Goal: Task Accomplishment & Management: Manage account settings

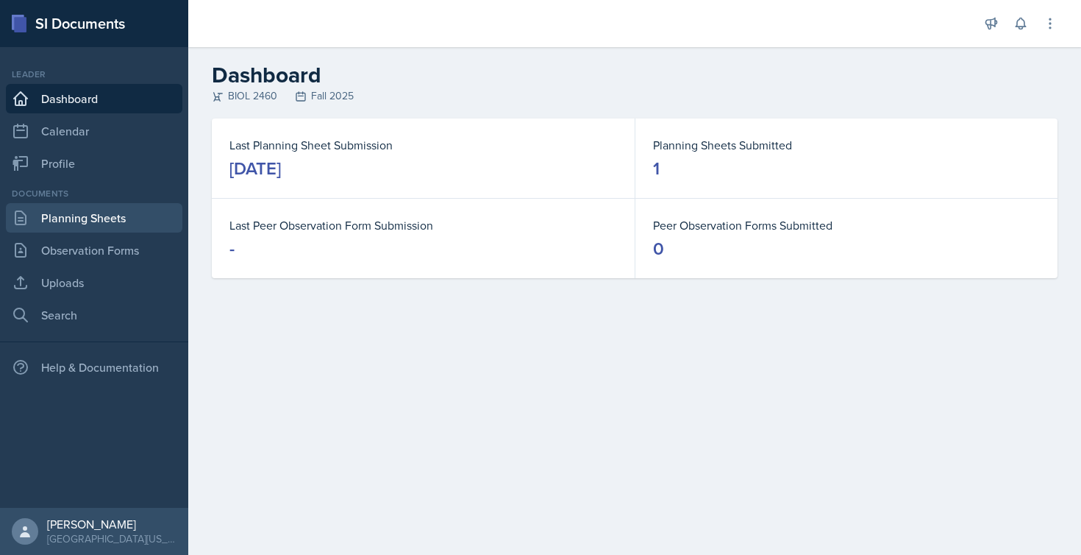
click at [77, 217] on link "Planning Sheets" at bounding box center [94, 217] width 177 height 29
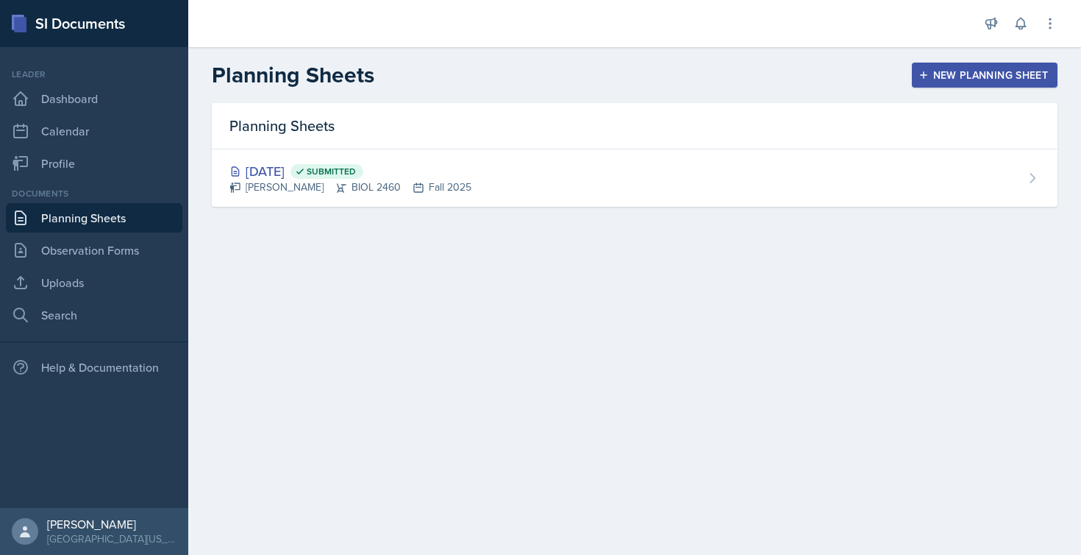
click at [965, 74] on div "New Planning Sheet" at bounding box center [985, 75] width 127 height 12
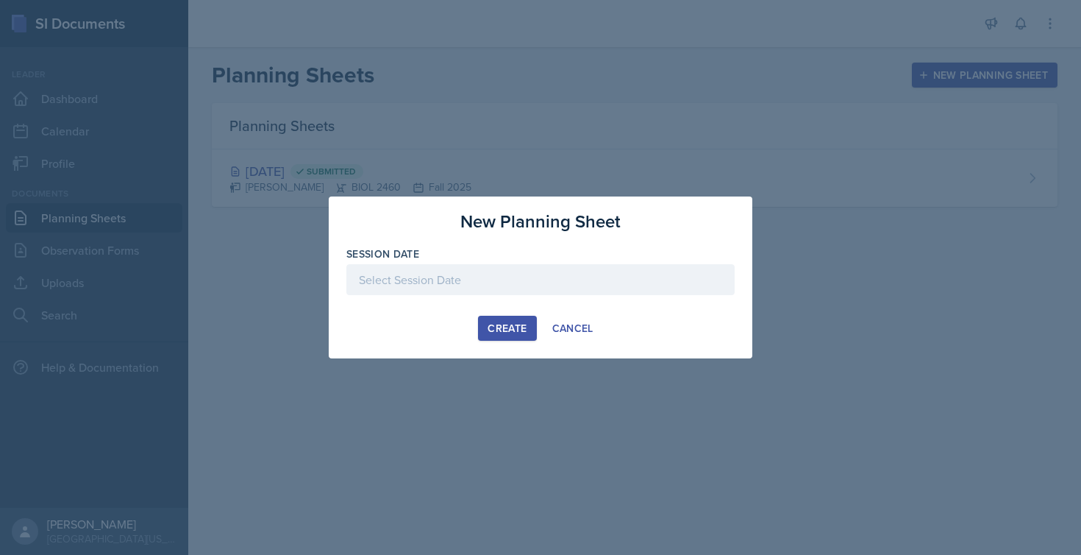
click at [505, 280] on div at bounding box center [540, 279] width 388 height 31
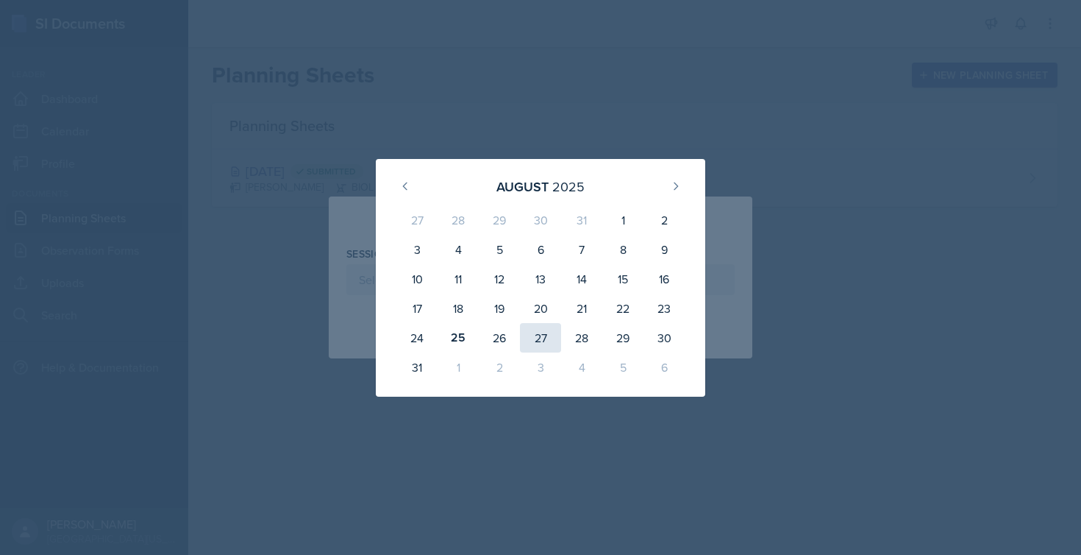
click at [542, 335] on div "27" at bounding box center [540, 337] width 41 height 29
type input "[DATE]"
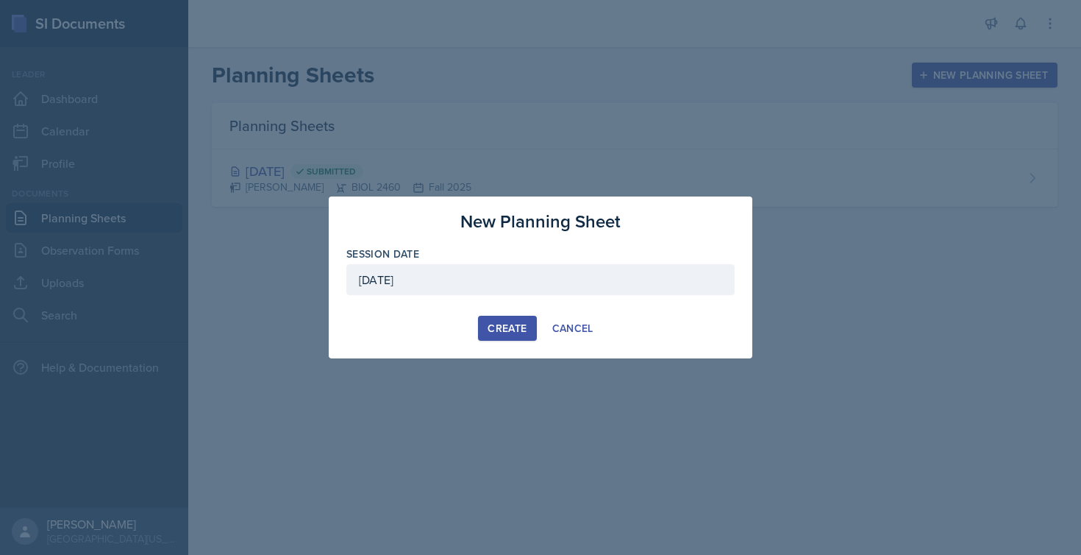
click at [516, 331] on div "Create" at bounding box center [507, 328] width 39 height 12
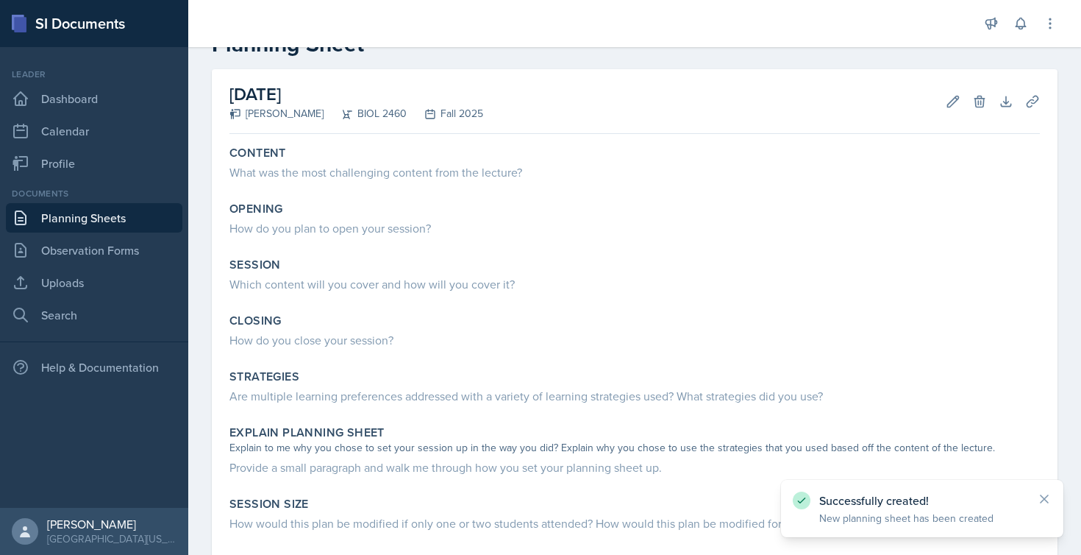
scroll to position [49, 0]
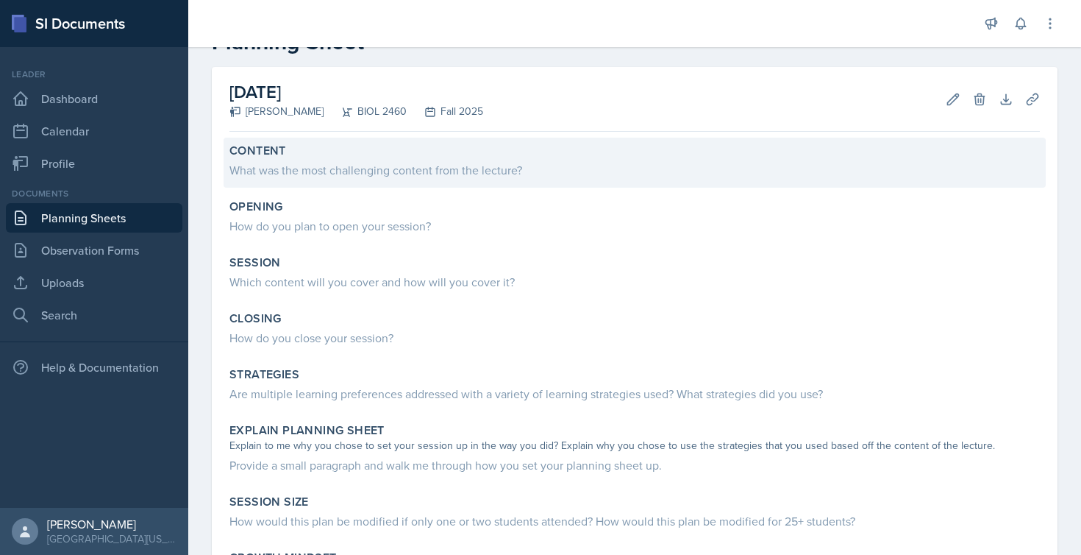
click at [428, 165] on div "What was the most challenging content from the lecture?" at bounding box center [635, 170] width 811 height 18
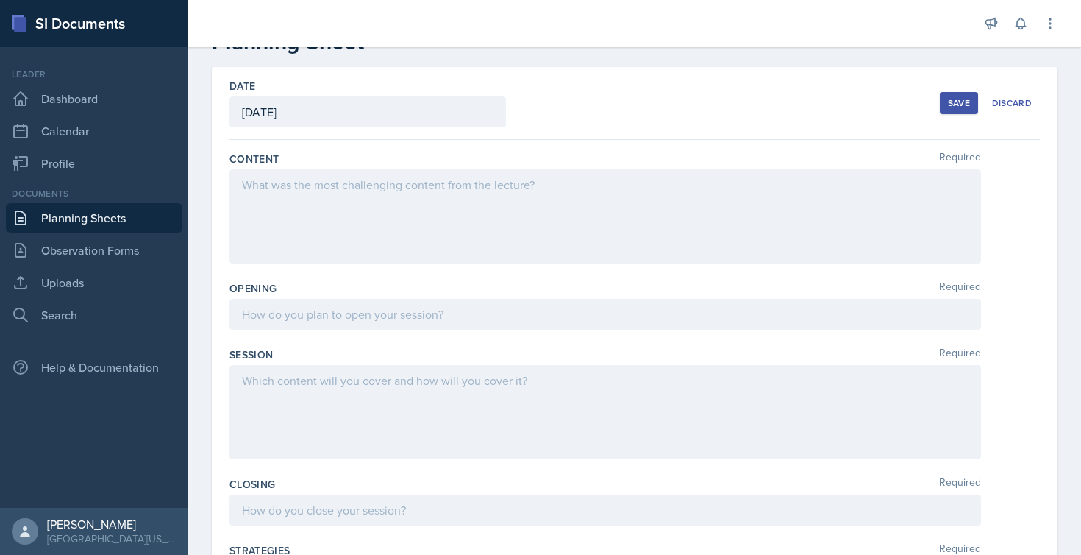
click at [353, 182] on div at bounding box center [606, 216] width 752 height 94
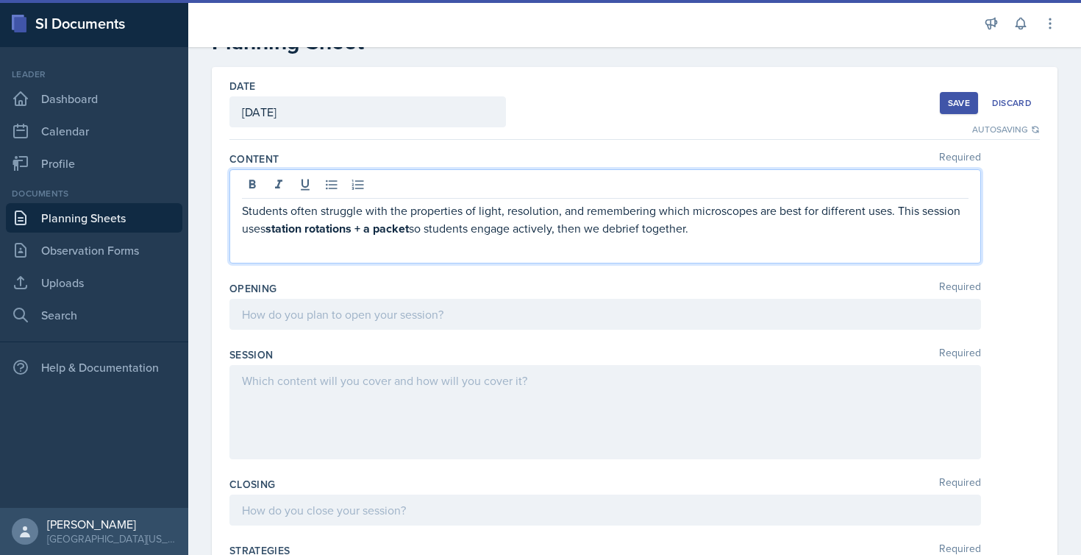
click at [332, 319] on div at bounding box center [606, 314] width 752 height 31
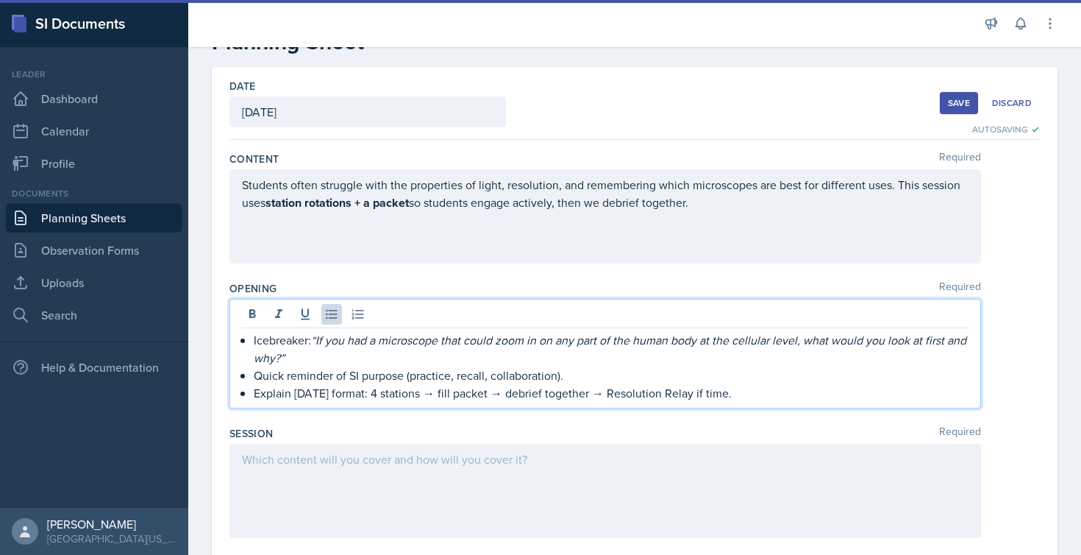
click at [250, 341] on div "Icebreaker: “If you had a microscope that could zoom in on any part of the huma…" at bounding box center [605, 366] width 727 height 71
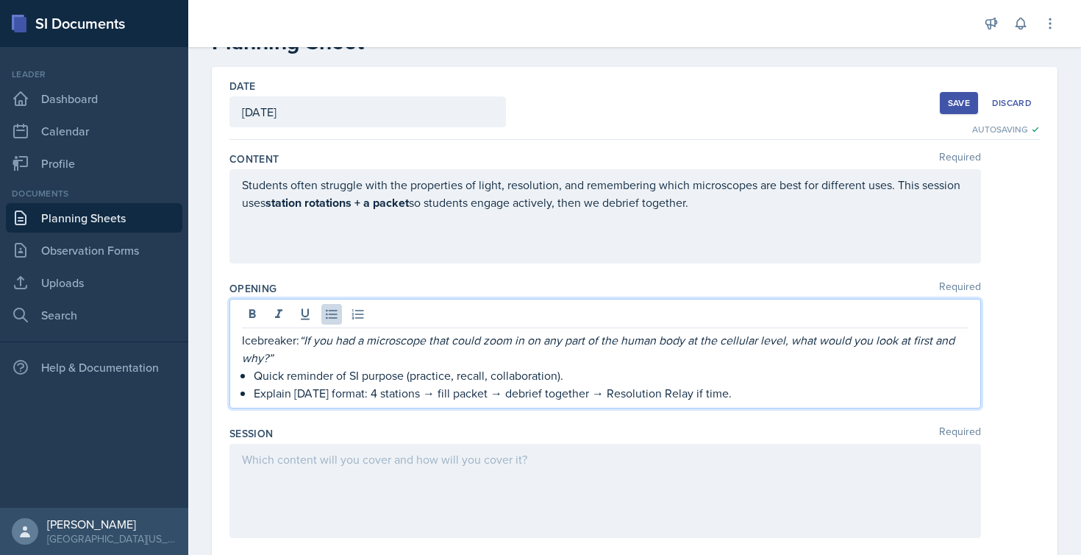
click at [250, 376] on div "Icebreaker: “If you had a microscope that could zoom in on any part of the huma…" at bounding box center [605, 366] width 727 height 71
click at [251, 395] on div "Icebreaker: “If you had a microscope that could zoom in on any part of the huma…" at bounding box center [605, 366] width 727 height 71
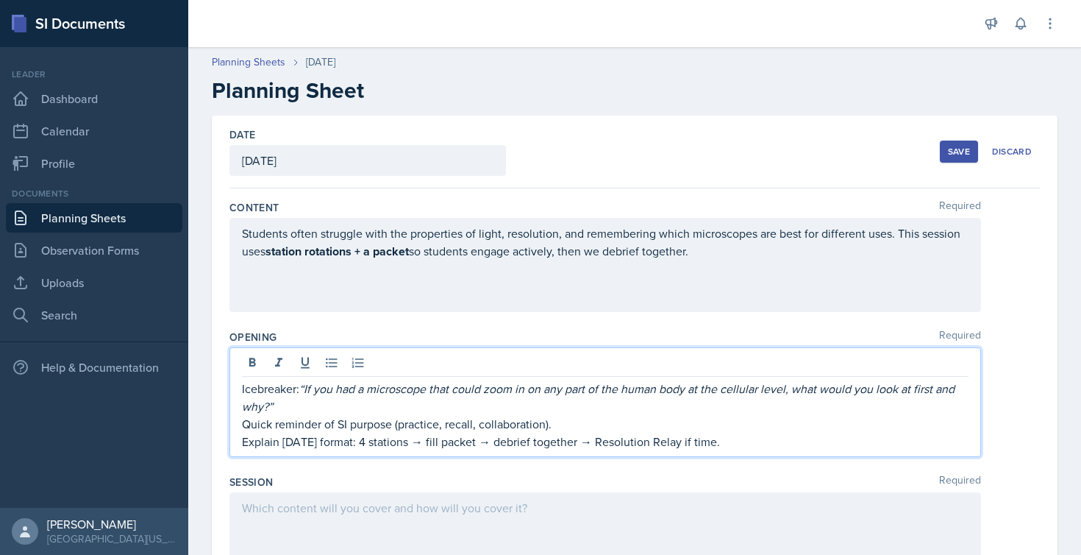
scroll to position [0, 0]
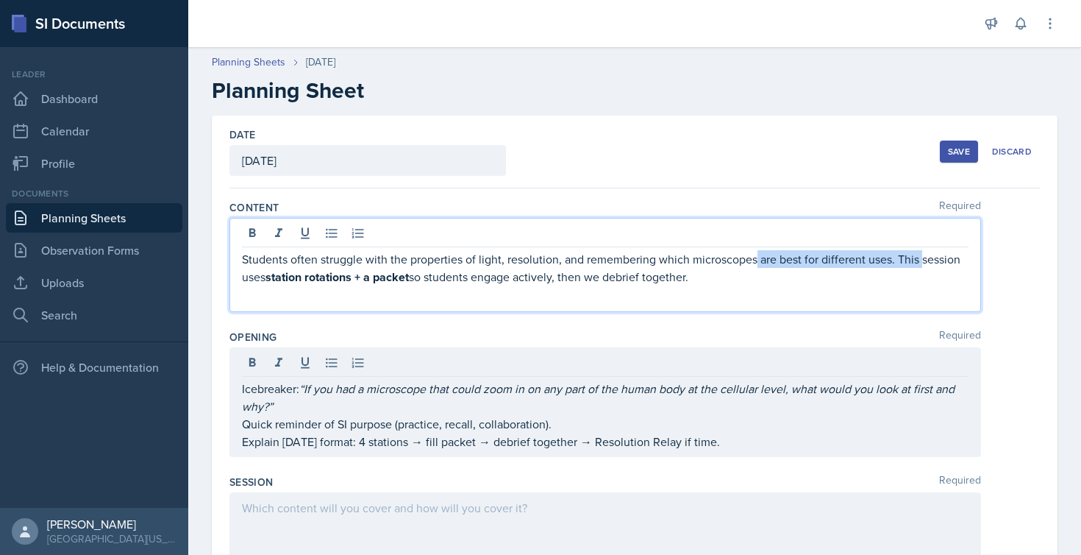
drag, startPoint x: 755, startPoint y: 257, endPoint x: 237, endPoint y: 274, distance: 518.2
click at [237, 274] on div "Students often struggle with the properties of light, resolution, and rememberi…" at bounding box center [606, 265] width 752 height 94
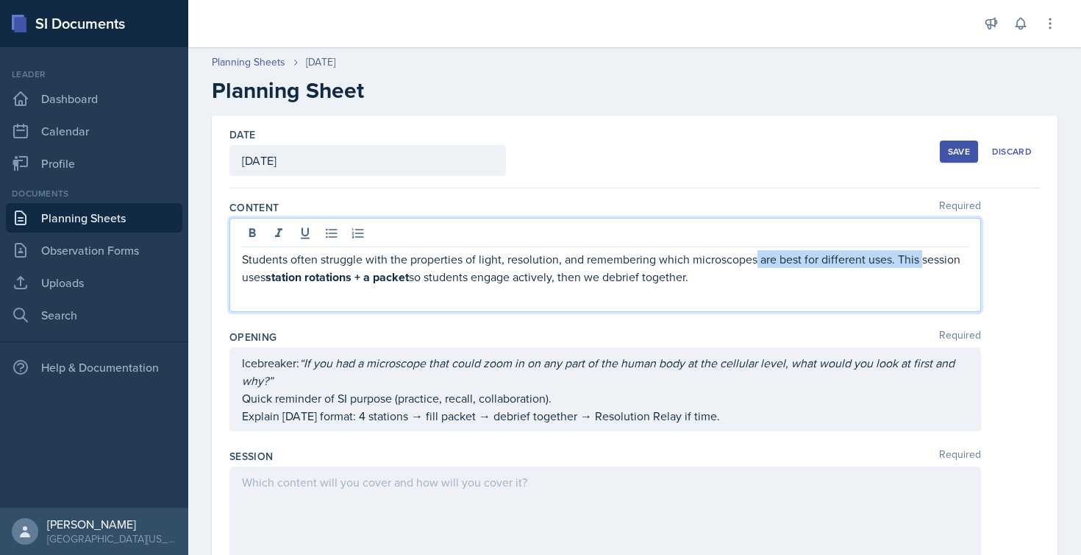
click at [242, 261] on p "Students often struggle with the properties of light, resolution, and rememberi…" at bounding box center [605, 268] width 727 height 36
drag, startPoint x: 242, startPoint y: 261, endPoint x: 737, endPoint y: 280, distance: 495.4
click at [737, 280] on p "Students often struggle with the properties of light, resolution, and rememberi…" at bounding box center [605, 268] width 727 height 36
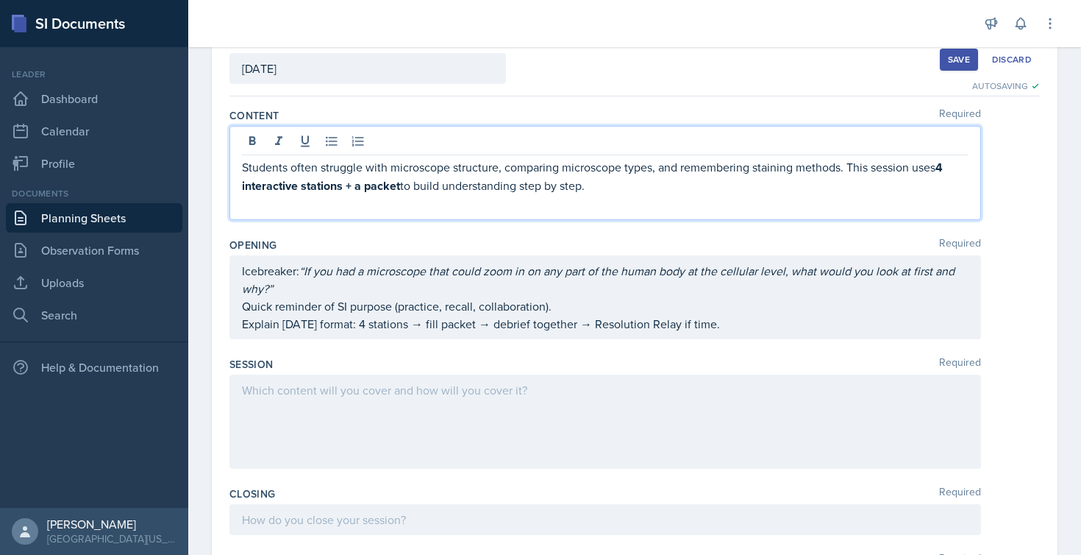
scroll to position [152, 0]
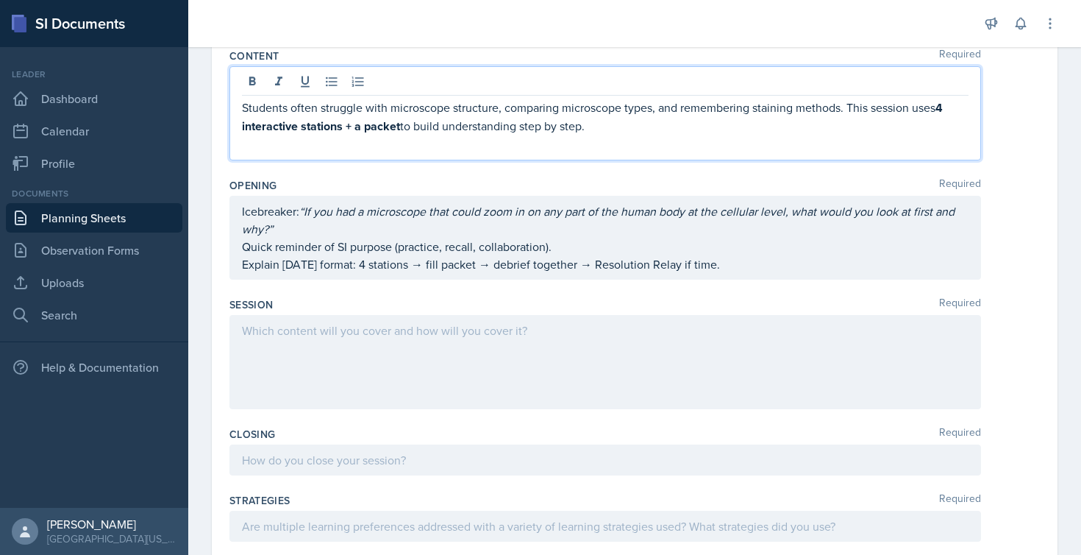
click at [423, 330] on div at bounding box center [606, 362] width 752 height 94
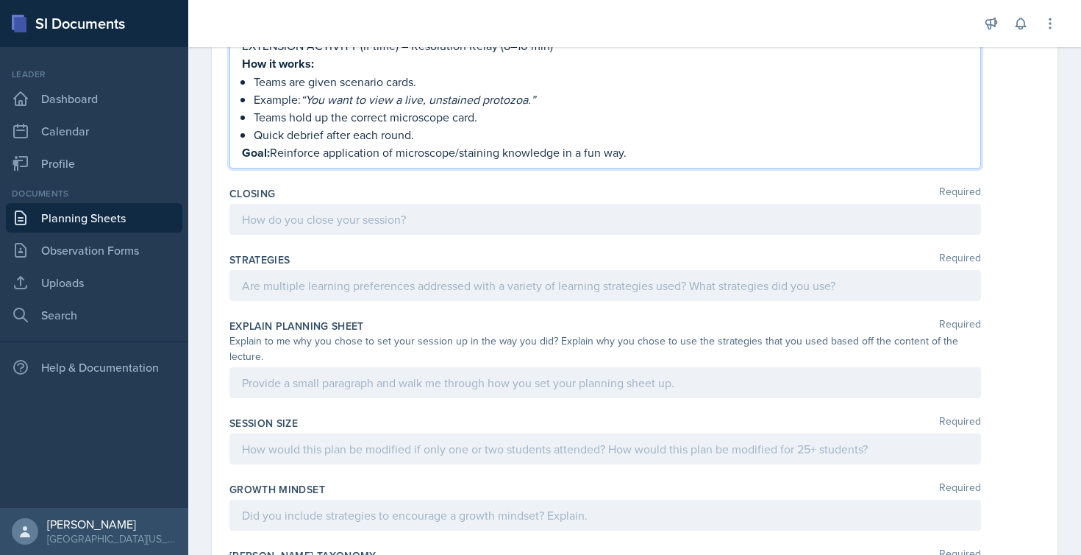
scroll to position [1231, 0]
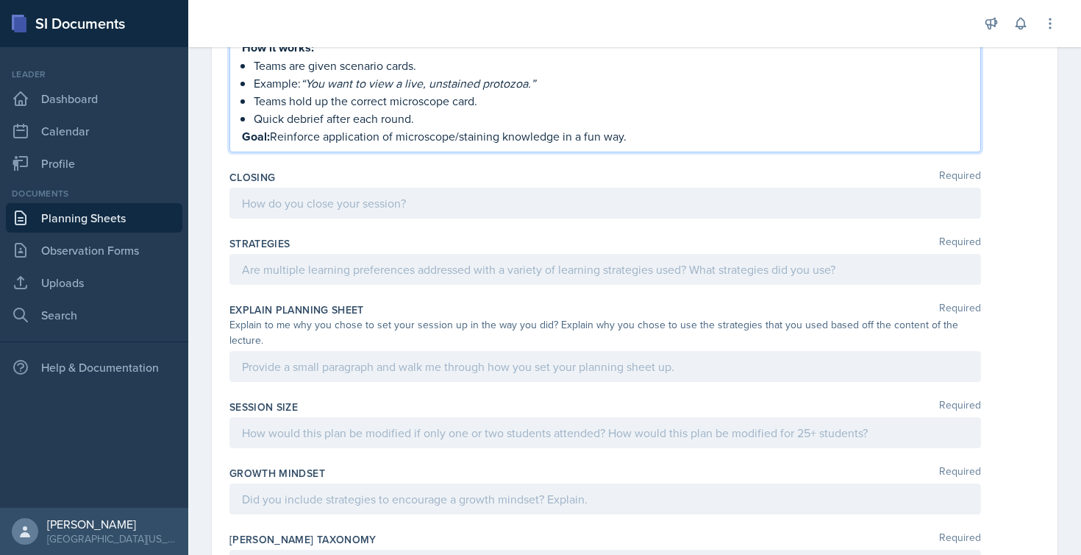
click at [344, 271] on div at bounding box center [606, 269] width 752 height 31
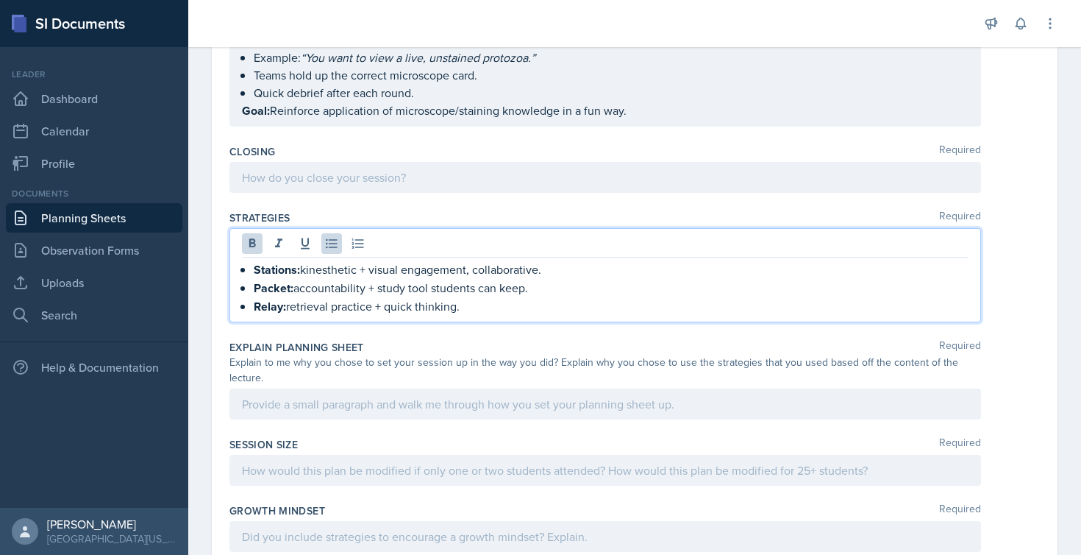
click at [253, 271] on div "Stations: kinesthetic + visual engagement, collaborative. Packet: accountabilit…" at bounding box center [605, 287] width 727 height 55
click at [255, 288] on strong "Packet:" at bounding box center [274, 288] width 40 height 17
click at [255, 305] on strong "Relay:" at bounding box center [270, 306] width 32 height 17
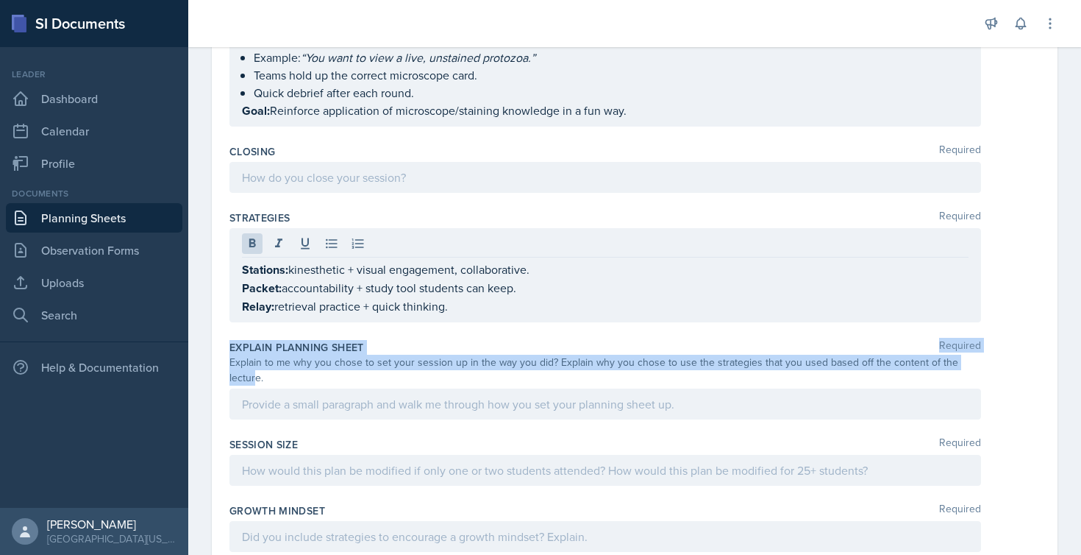
drag, startPoint x: 230, startPoint y: 347, endPoint x: 256, endPoint y: 371, distance: 35.4
click at [256, 371] on div "Explain Planning Sheet Required Explain to me why you chose to set your session…" at bounding box center [635, 382] width 811 height 97
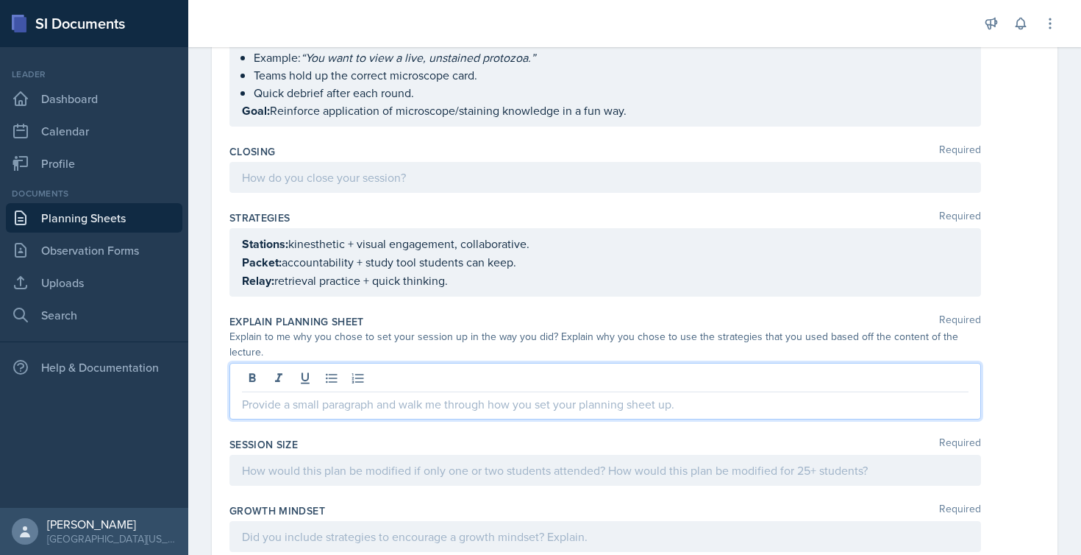
drag, startPoint x: 256, startPoint y: 371, endPoint x: 263, endPoint y: 357, distance: 16.4
click at [263, 358] on div "Explain Planning Sheet Required Explain to me why you chose to set your session…" at bounding box center [635, 369] width 811 height 123
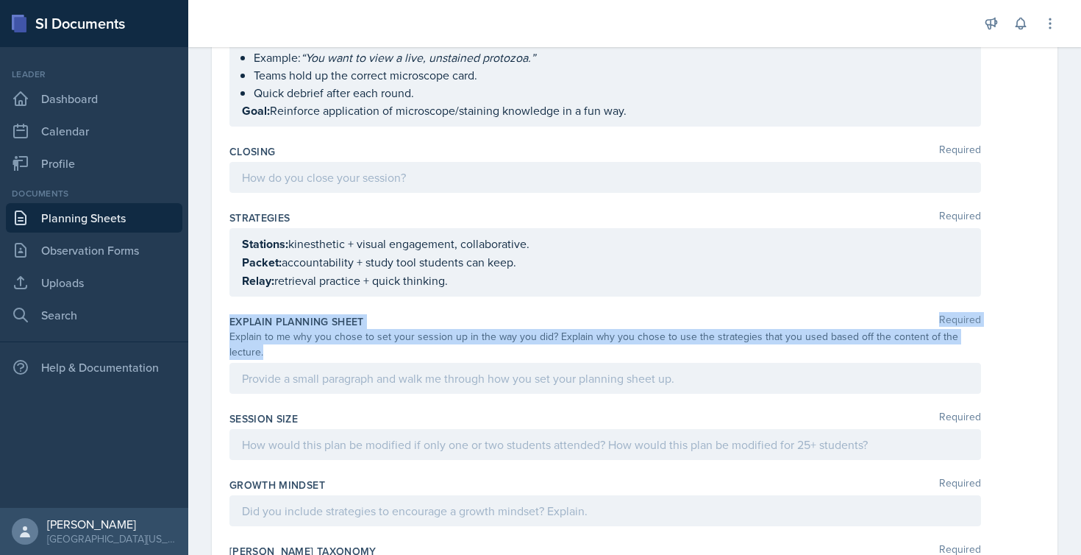
drag, startPoint x: 263, startPoint y: 352, endPoint x: 228, endPoint y: 319, distance: 48.9
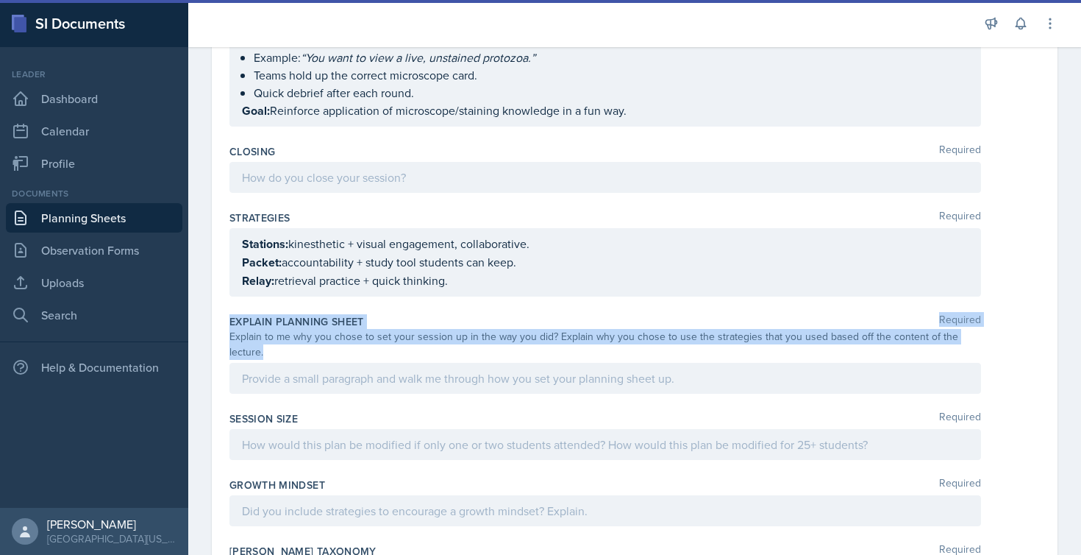
copy div "Explain Planning Sheet Required Explain to me why you chose to set your session…"
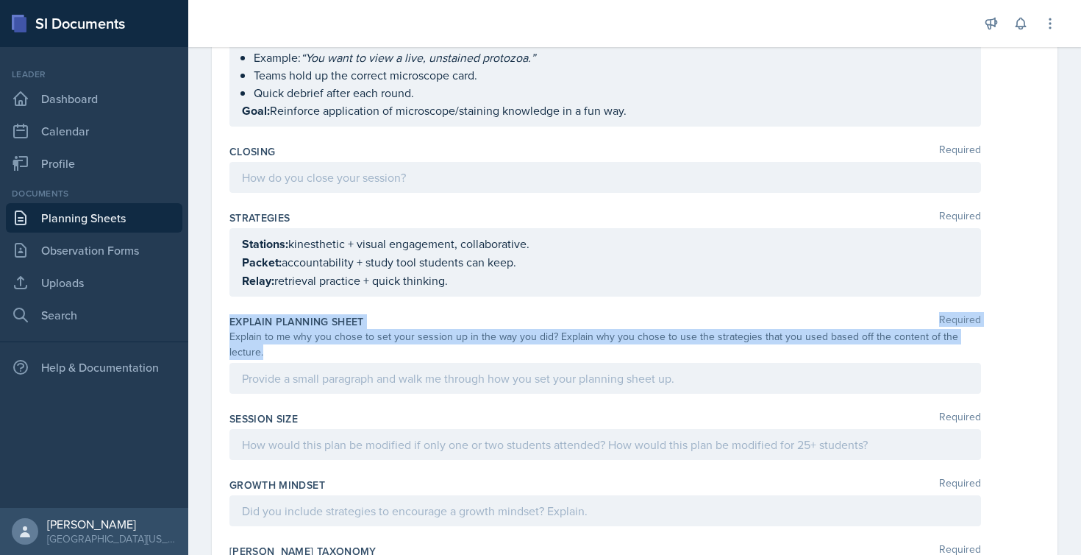
click at [331, 450] on div at bounding box center [606, 444] width 752 height 31
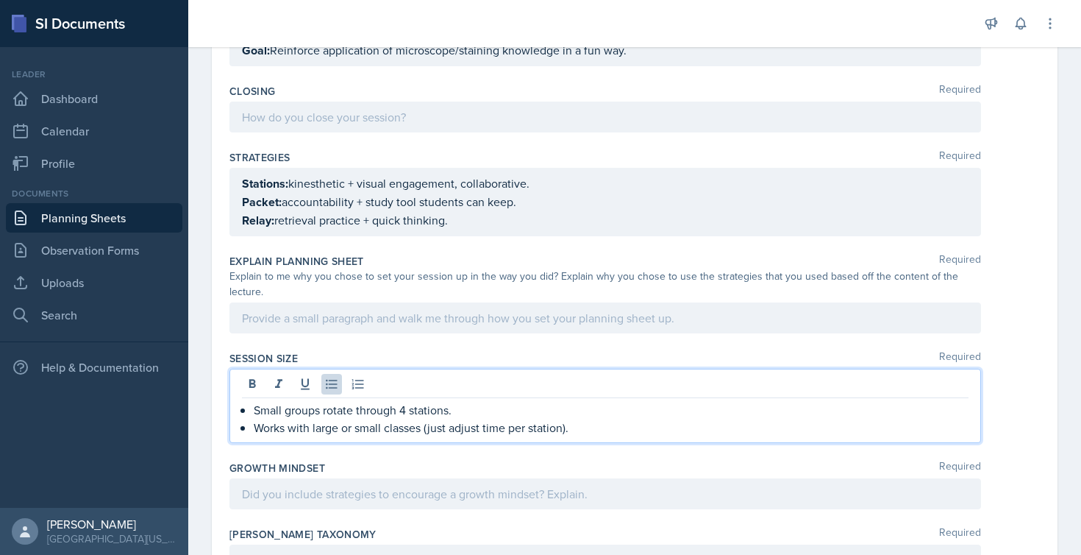
scroll to position [1358, 0]
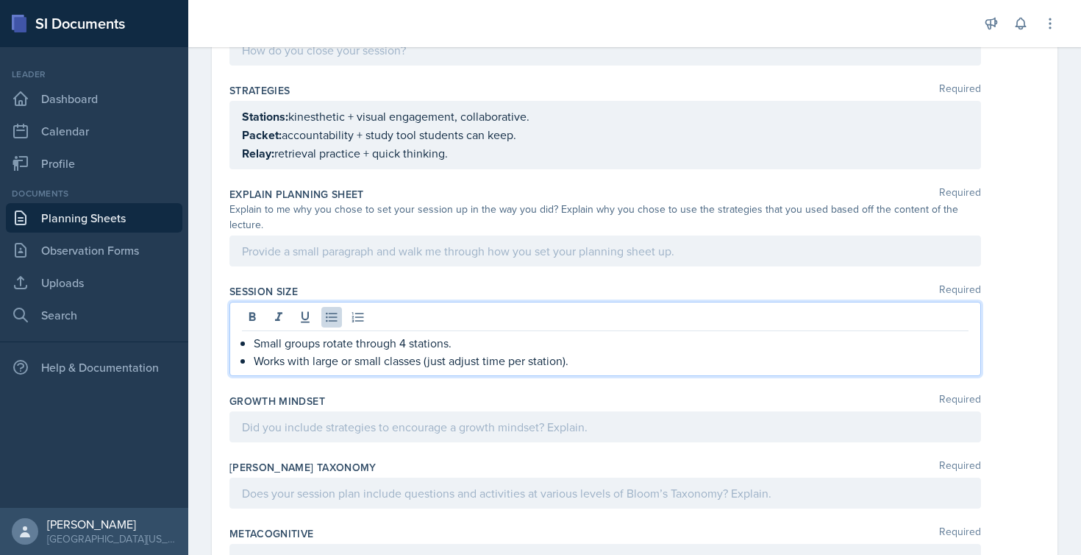
click at [254, 363] on p "Works with large or small classes (just adjust time per station)." at bounding box center [611, 361] width 715 height 18
click at [253, 344] on div "Small groups rotate through 4 stations. Works with large or small classes (just…" at bounding box center [605, 351] width 727 height 35
click at [252, 360] on div "Small groups rotate through 4 stations. Works with large or small classes (just…" at bounding box center [605, 351] width 727 height 35
click at [360, 427] on div at bounding box center [606, 426] width 752 height 31
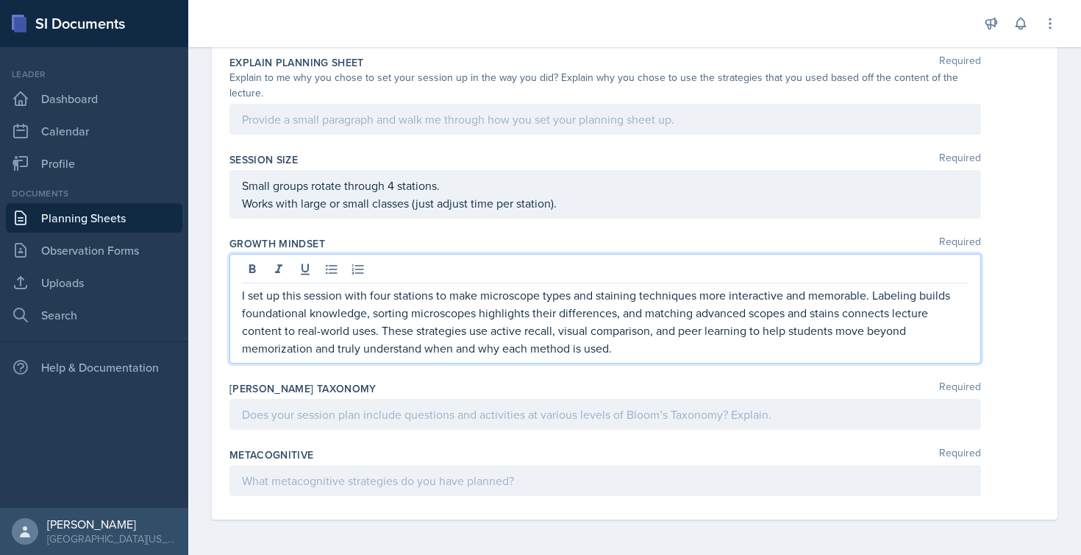
scroll to position [1490, 0]
click at [378, 416] on div at bounding box center [606, 414] width 752 height 31
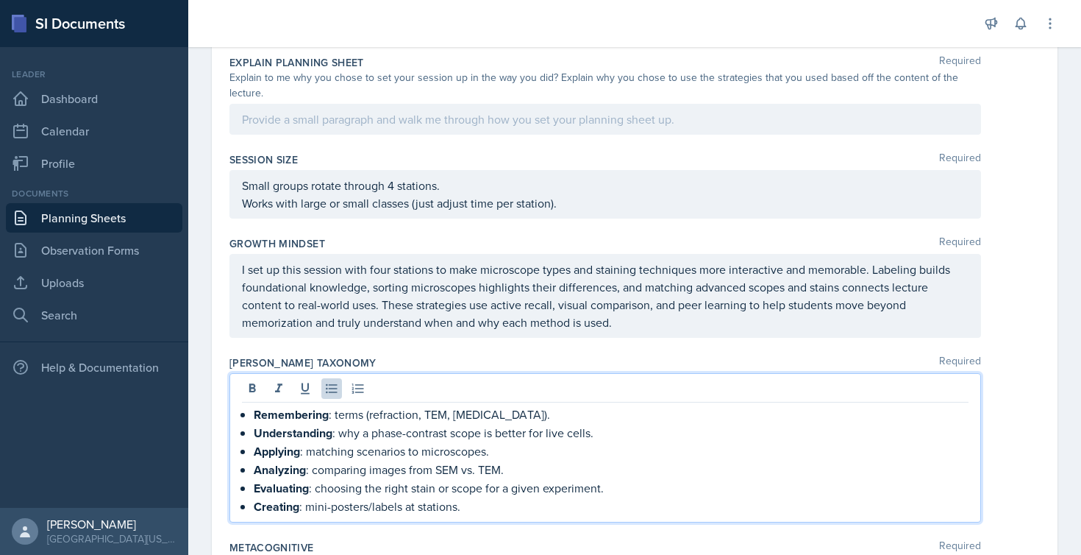
click at [252, 416] on div "Remembering : terms (refraction, TEM, [MEDICAL_DATA]). Understanding : why a ph…" at bounding box center [605, 460] width 727 height 110
click at [251, 432] on div "Remembering : terms (refraction, TEM, [MEDICAL_DATA]). Understanding : why a ph…" at bounding box center [605, 460] width 727 height 110
click at [253, 452] on div "Remembering : terms (refraction, TEM, [MEDICAL_DATA]). Understanding : why a ph…" at bounding box center [605, 460] width 727 height 110
click at [256, 470] on strong "Analyzing" at bounding box center [280, 469] width 52 height 17
click at [256, 488] on strong "Evaluating" at bounding box center [281, 488] width 55 height 17
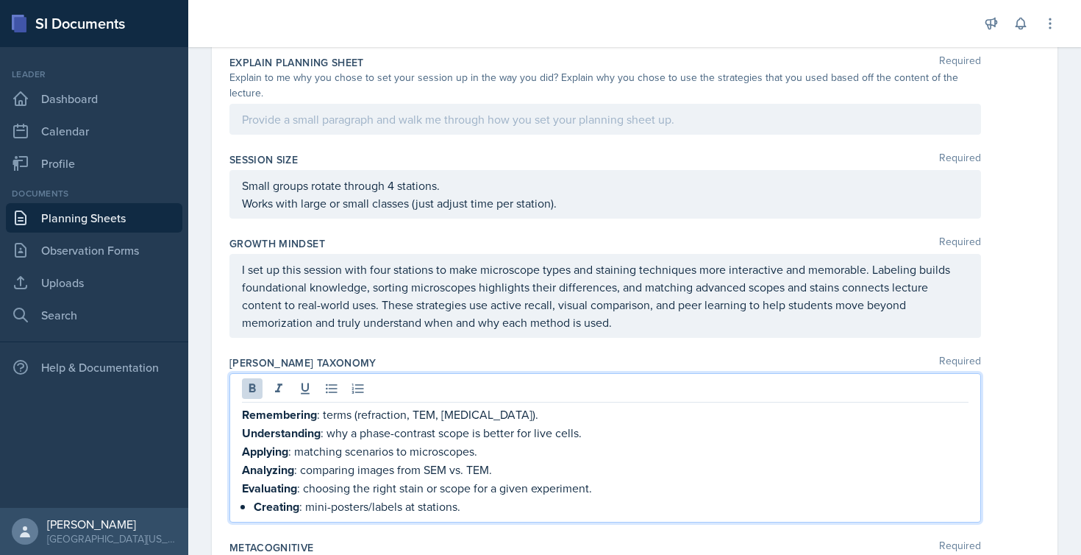
click at [256, 506] on strong "Creating" at bounding box center [277, 506] width 46 height 17
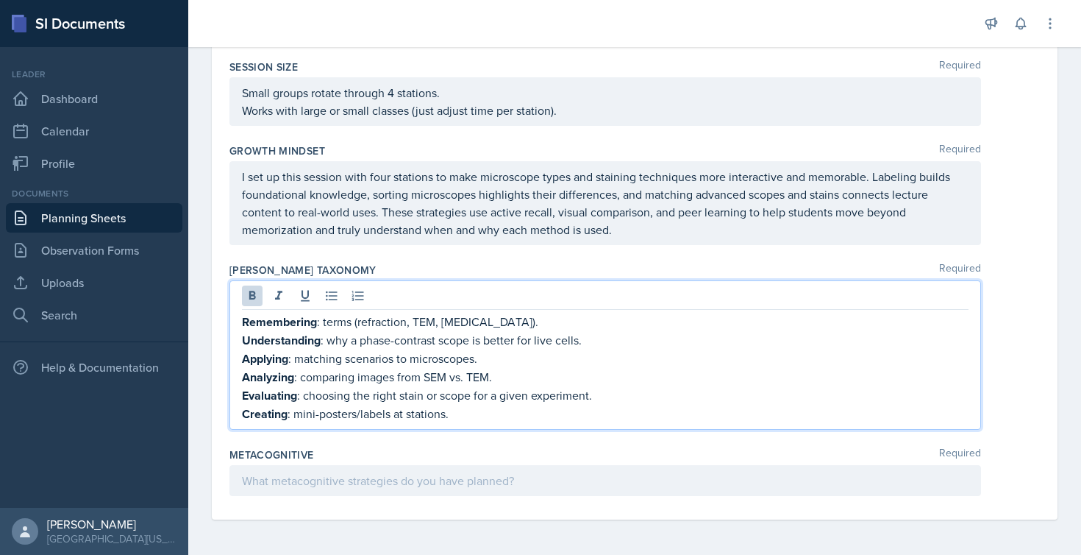
scroll to position [1582, 0]
click at [313, 483] on div at bounding box center [606, 480] width 752 height 31
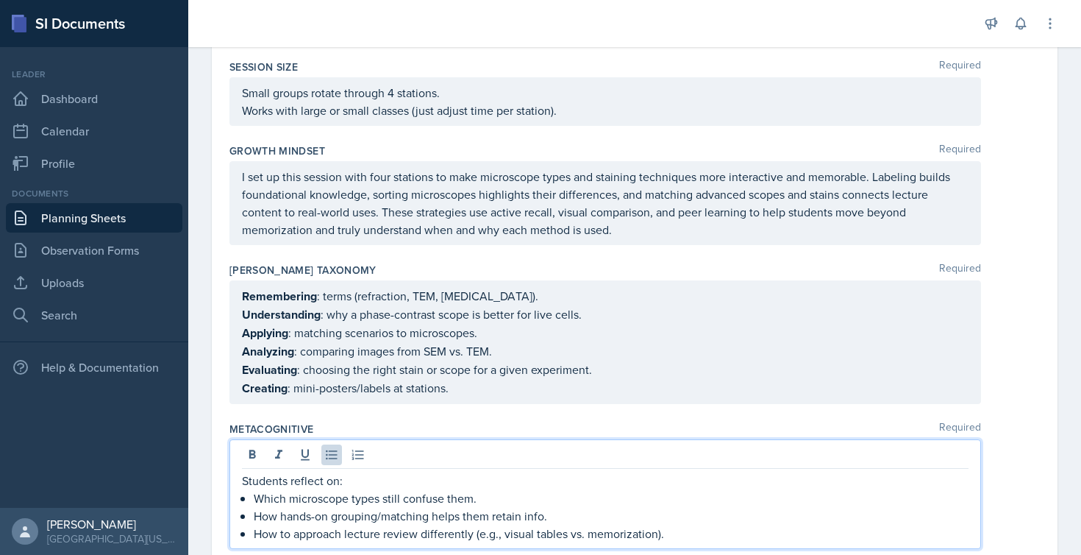
click at [252, 500] on div "Students reflect on: Which microscope types still confuse them. How hands-on gr…" at bounding box center [605, 507] width 727 height 71
click at [256, 515] on p "How hands-on grouping/matching helps them retain info." at bounding box center [611, 516] width 715 height 18
click at [257, 536] on p "How to approach lecture review differently (e.g., visual tables vs. memorizatio…" at bounding box center [611, 534] width 715 height 18
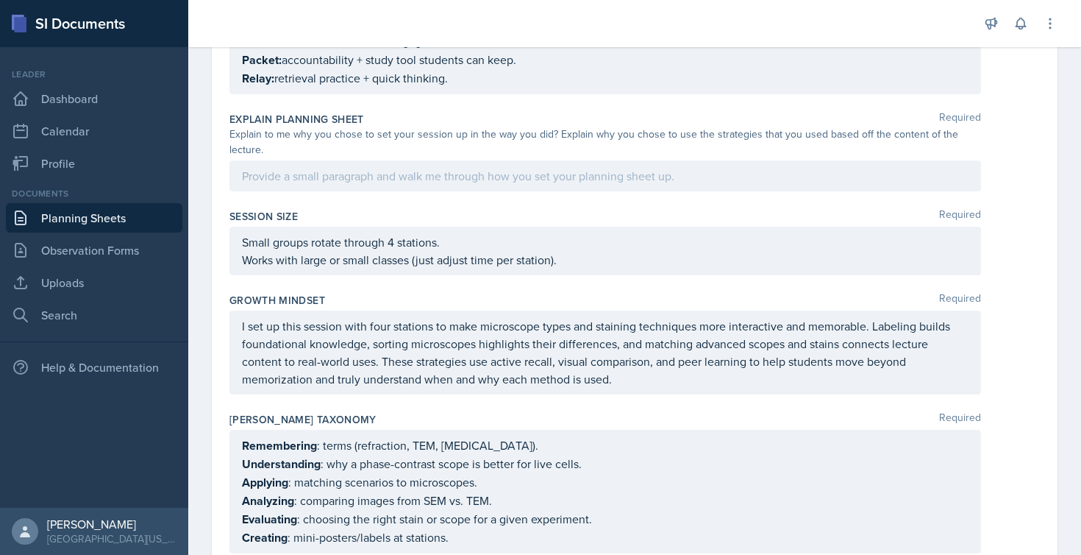
scroll to position [1418, 0]
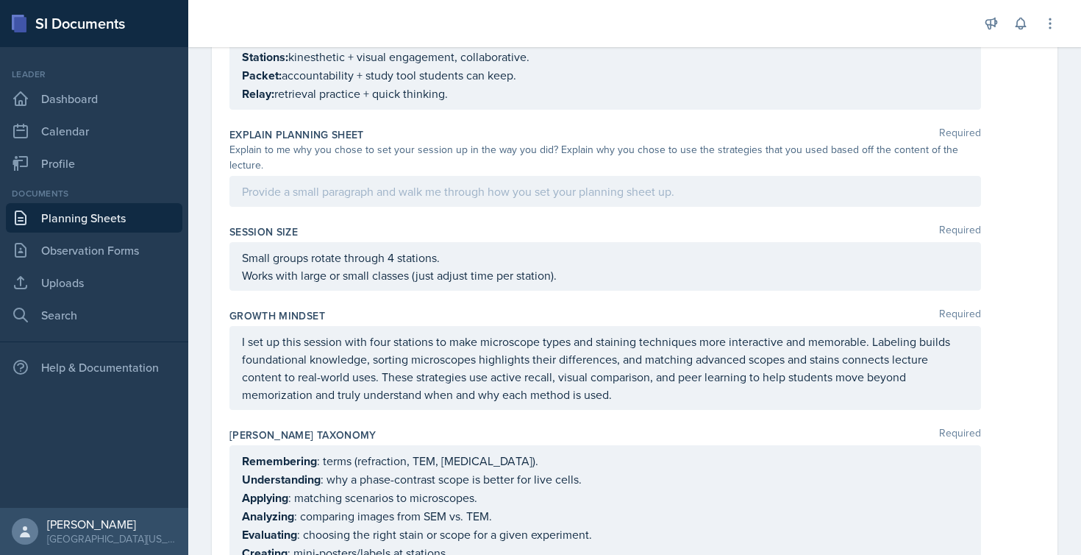
drag, startPoint x: 633, startPoint y: 403, endPoint x: 262, endPoint y: 340, distance: 376.8
click at [262, 341] on div "I set up this session with four stations to make microscope types and staining …" at bounding box center [606, 368] width 752 height 84
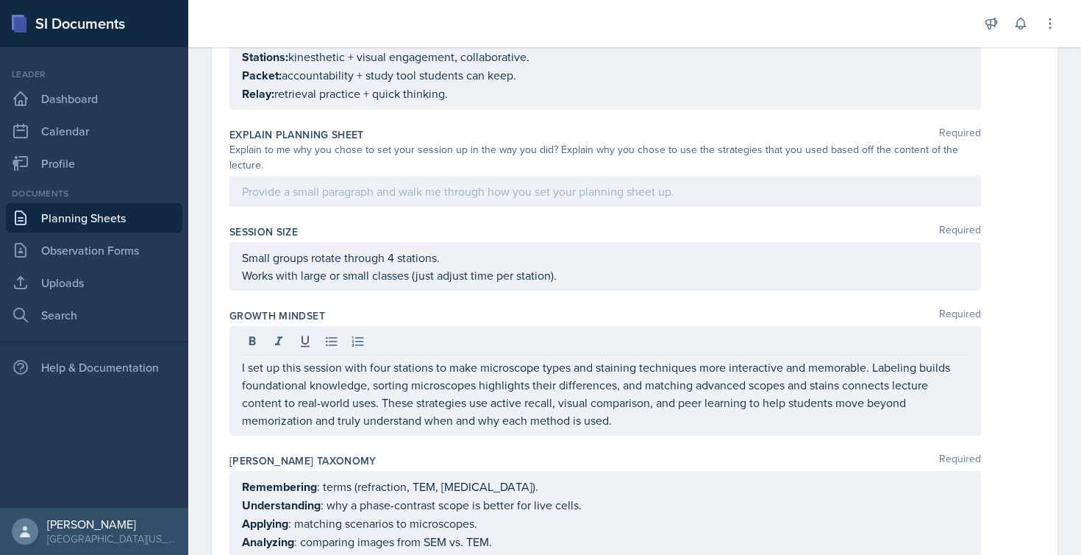
drag, startPoint x: 241, startPoint y: 368, endPoint x: 630, endPoint y: 423, distance: 393.0
click at [630, 423] on div "I set up this session with four stations to make microscope types and staining …" at bounding box center [606, 381] width 752 height 110
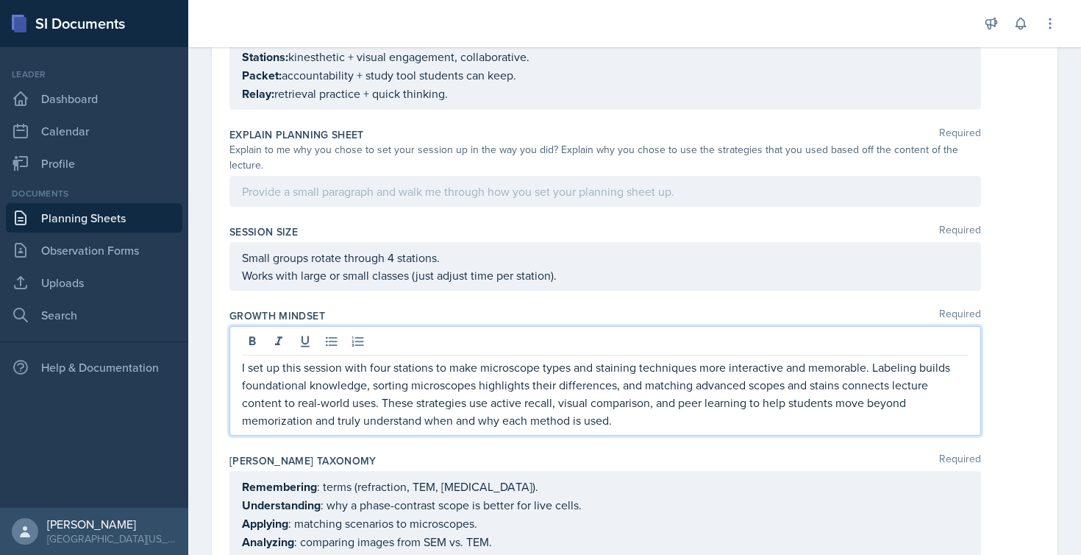
click at [630, 423] on p "I set up this session with four stations to make microscope types and staining …" at bounding box center [605, 393] width 727 height 71
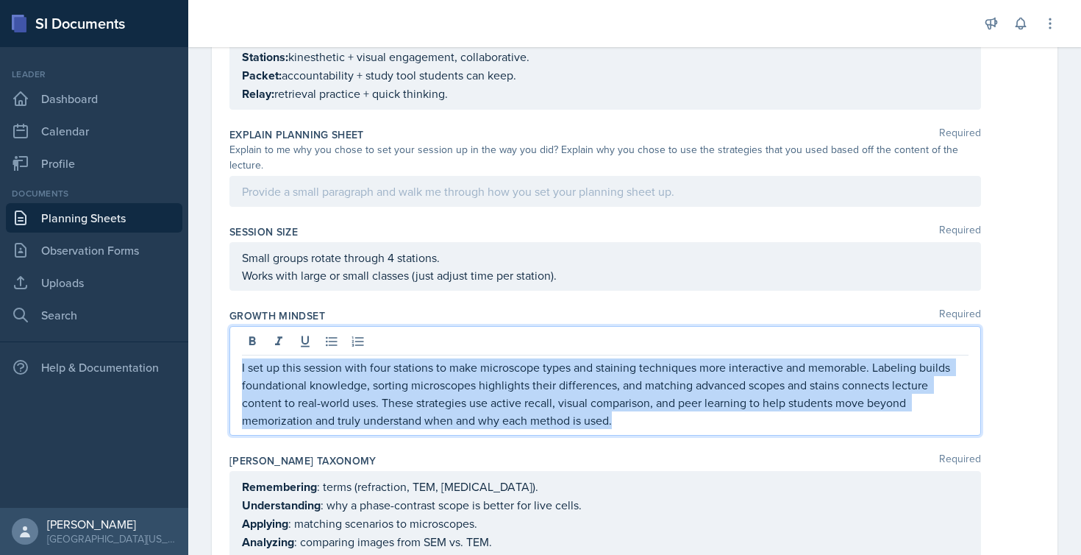
drag, startPoint x: 630, startPoint y: 423, endPoint x: 232, endPoint y: 363, distance: 401.7
click at [232, 363] on div "I set up this session with four stations to make microscope types and staining …" at bounding box center [606, 381] width 752 height 110
copy p "I set up this session with four stations to make microscope types and staining …"
click at [394, 196] on div at bounding box center [606, 191] width 752 height 31
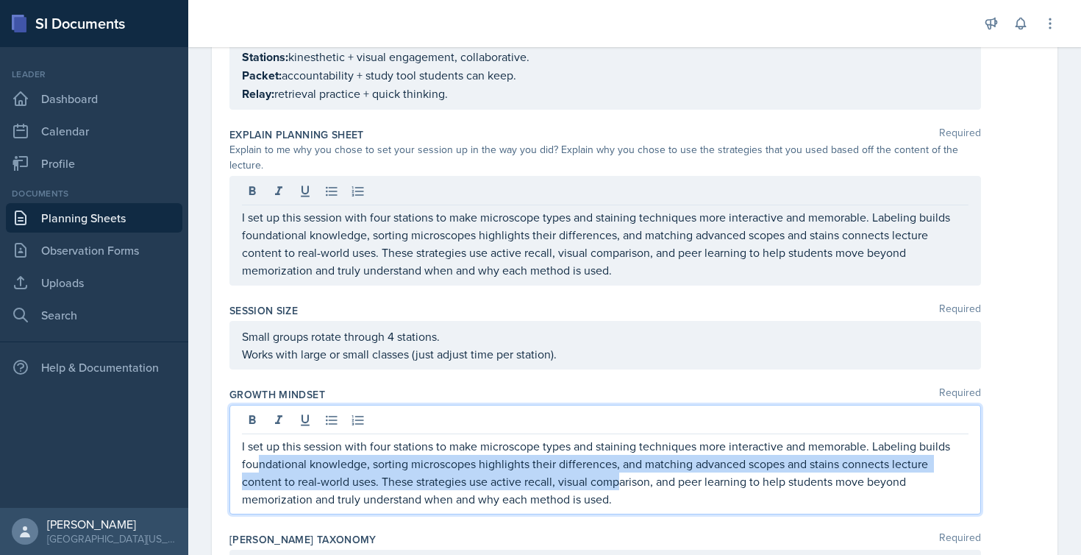
drag, startPoint x: 618, startPoint y: 473, endPoint x: 246, endPoint y: 455, distance: 372.0
click at [247, 455] on p "I set up this session with four stations to make microscope types and staining …" at bounding box center [605, 472] width 727 height 71
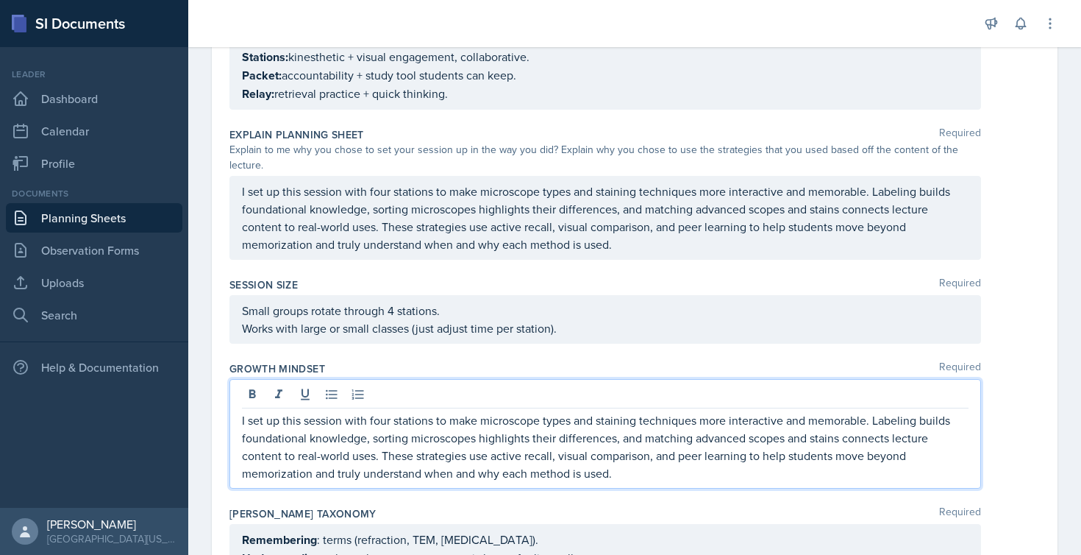
click at [241, 422] on div "I set up this session with four stations to make microscope types and staining …" at bounding box center [606, 434] width 752 height 110
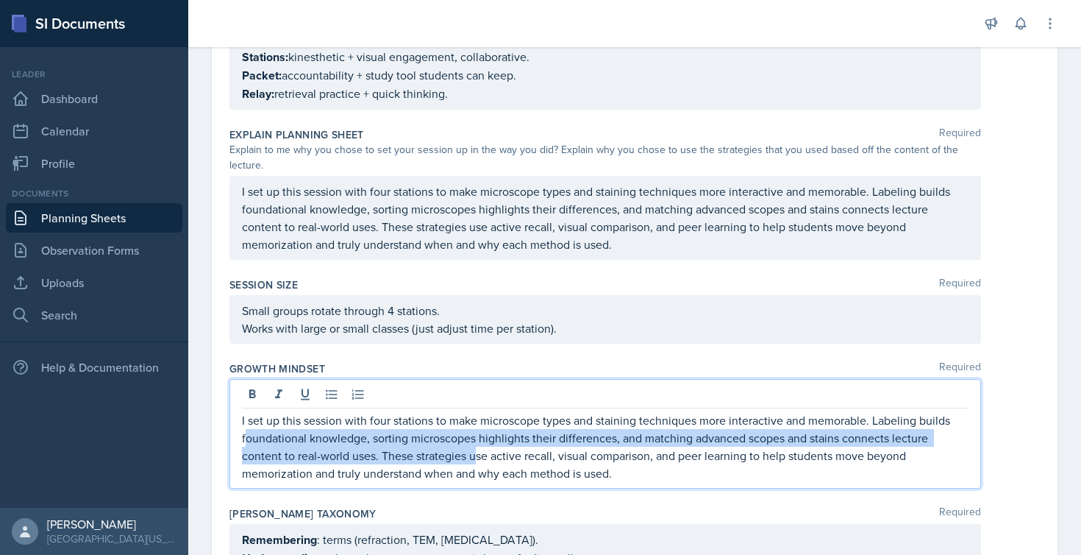
drag, startPoint x: 241, startPoint y: 422, endPoint x: 479, endPoint y: 459, distance: 241.2
click at [479, 459] on div "I set up this session with four stations to make microscope types and staining …" at bounding box center [606, 434] width 752 height 110
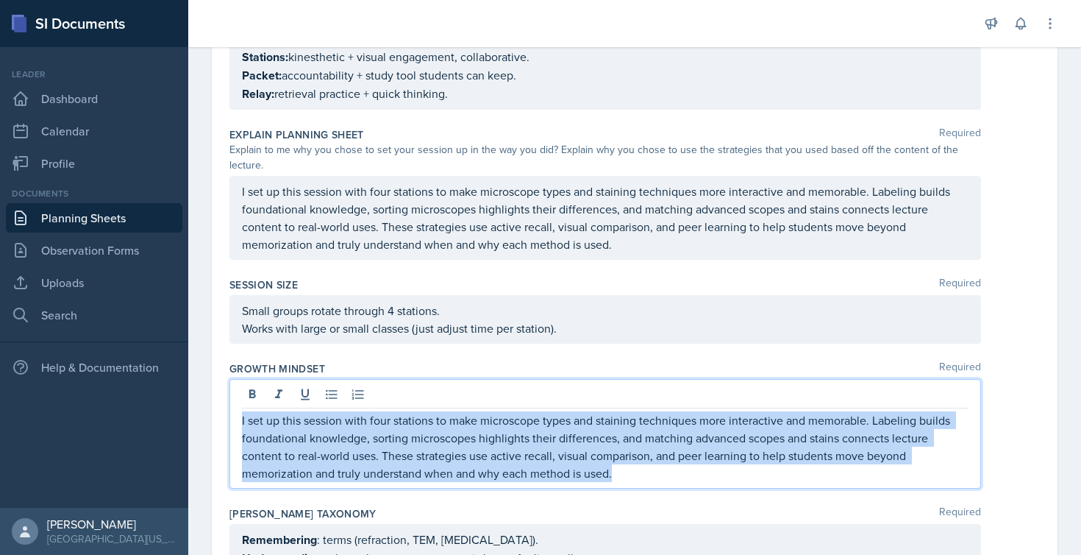
drag, startPoint x: 632, startPoint y: 474, endPoint x: 231, endPoint y: 419, distance: 404.7
click at [231, 419] on div "I set up this session with four stations to make microscope types and staining …" at bounding box center [606, 434] width 752 height 110
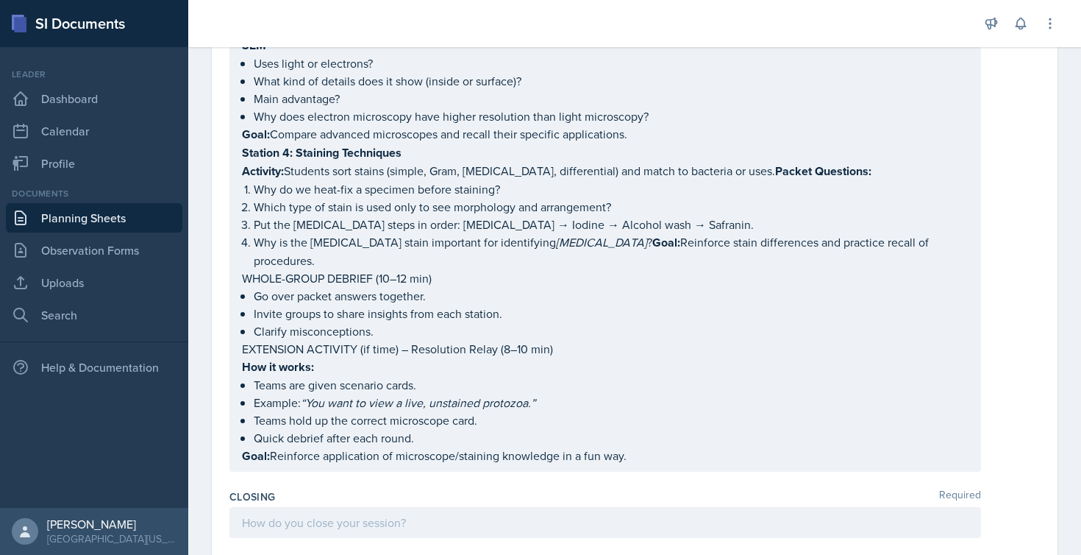
scroll to position [885, 0]
click at [294, 527] on div at bounding box center [606, 523] width 752 height 31
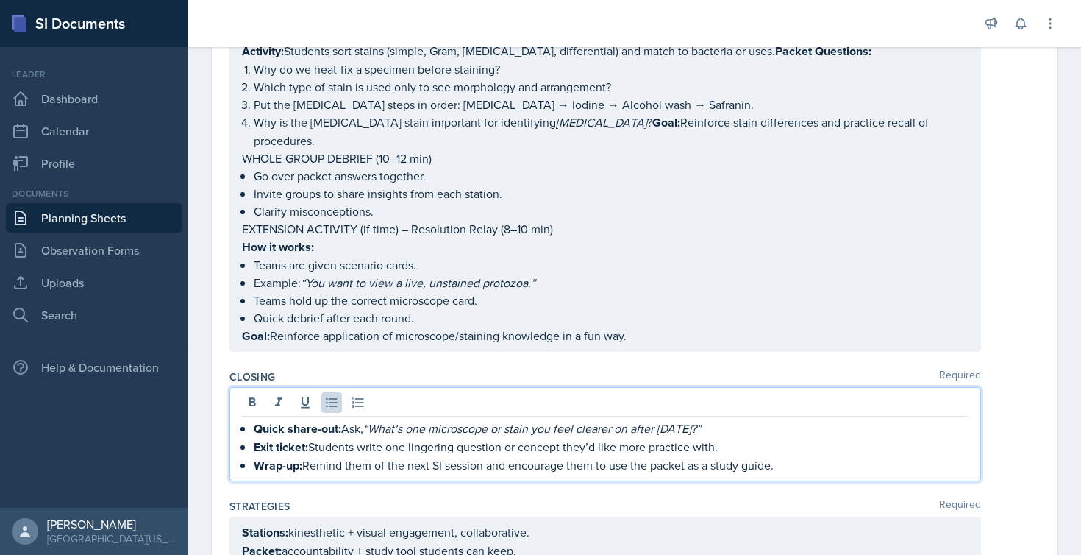
scroll to position [1011, 0]
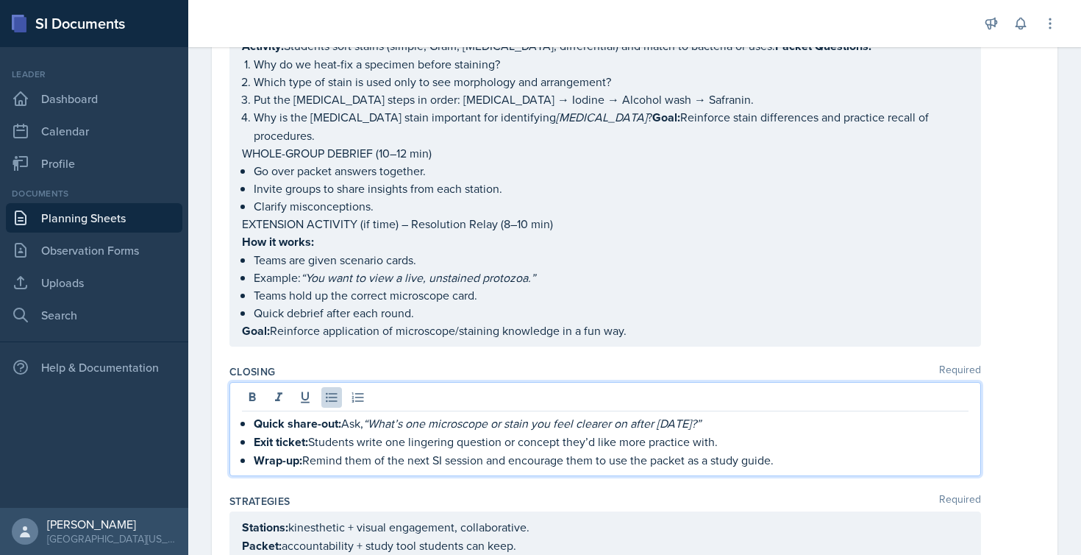
click at [255, 422] on strong "Quick share-out:" at bounding box center [298, 423] width 88 height 17
click at [256, 440] on strong "Exit ticket:" at bounding box center [281, 441] width 54 height 17
click at [255, 461] on strong "Wrap-up:" at bounding box center [278, 460] width 49 height 17
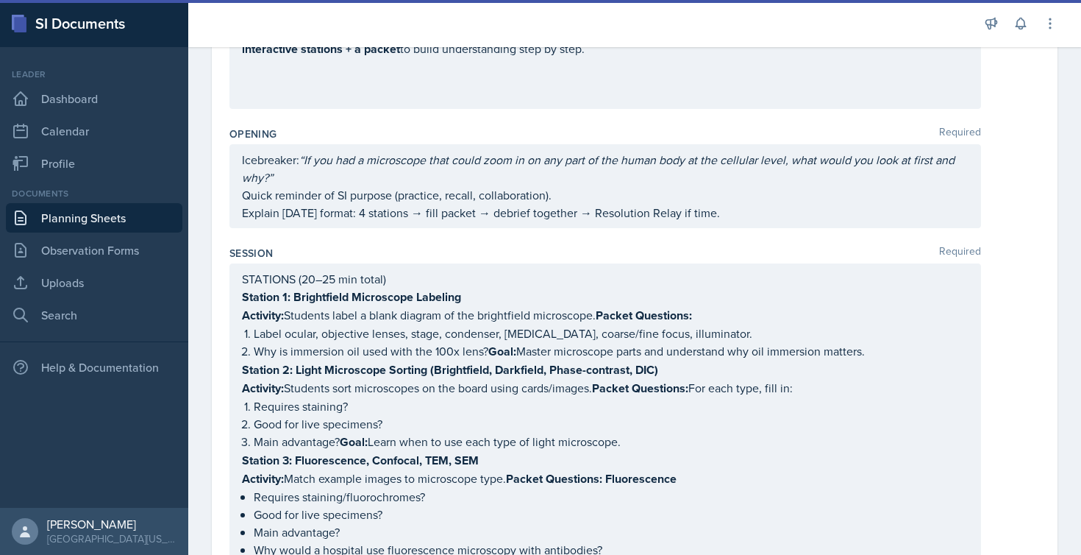
scroll to position [193, 0]
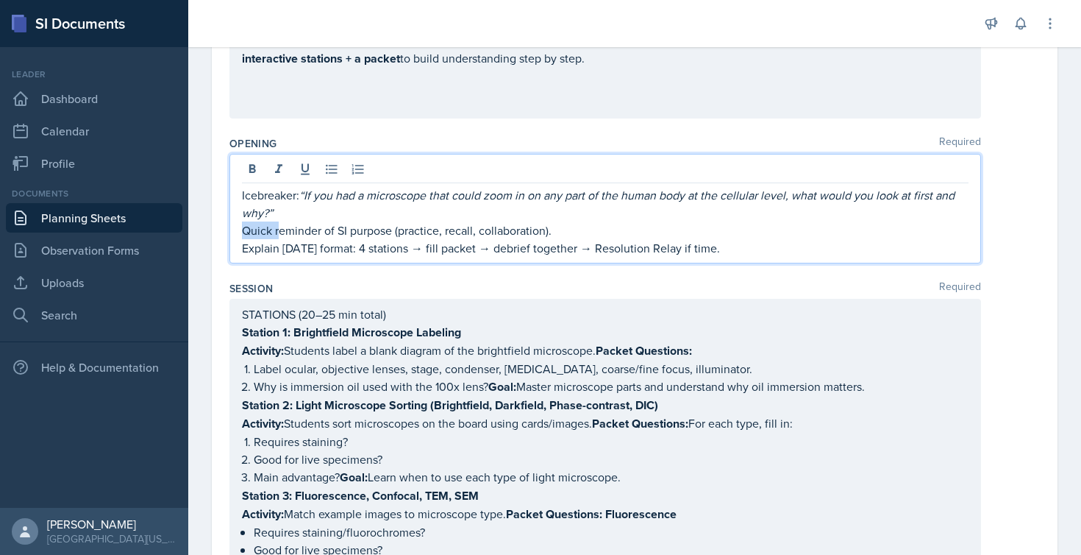
drag, startPoint x: 555, startPoint y: 205, endPoint x: 275, endPoint y: 232, distance: 281.6
click at [277, 230] on p "Quick reminder of SI purpose (practice, recall, collaboration)." at bounding box center [605, 230] width 727 height 18
drag, startPoint x: 245, startPoint y: 230, endPoint x: 272, endPoint y: 227, distance: 27.3
click at [261, 230] on p "Quick reminder of SI purpose (practice, recall, collaboration)." at bounding box center [605, 230] width 727 height 18
click at [558, 232] on p "Quick reminder of SI purpose (practice, recall, collaboration)." at bounding box center [605, 230] width 727 height 18
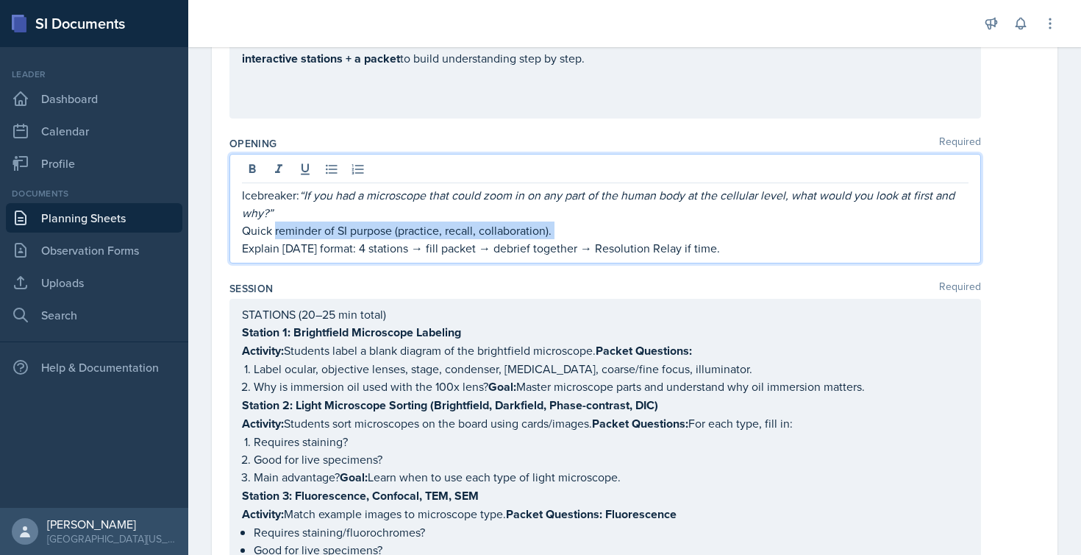
drag, startPoint x: 558, startPoint y: 232, endPoint x: 282, endPoint y: 232, distance: 276.6
click at [282, 232] on p "Quick reminder of SI purpose (practice, recall, collaboration)." at bounding box center [605, 230] width 727 height 18
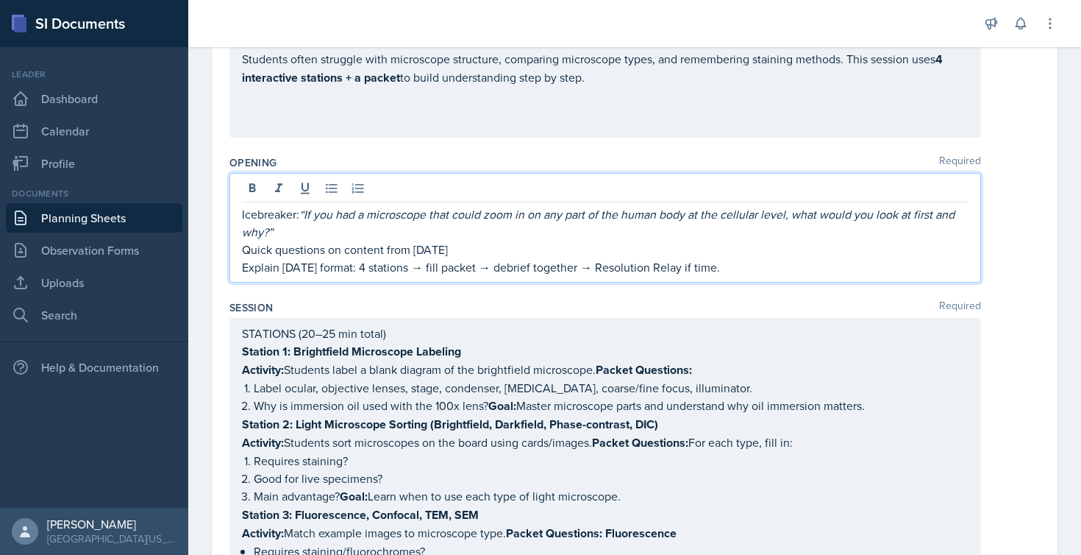
scroll to position [168, 0]
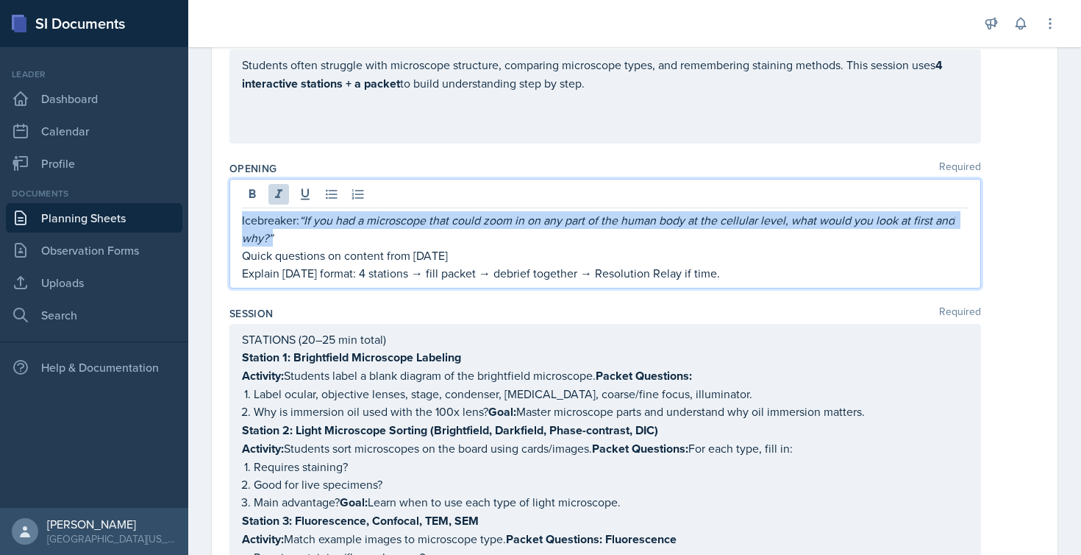
drag, startPoint x: 299, startPoint y: 237, endPoint x: 242, endPoint y: 219, distance: 59.3
click at [242, 219] on p "Icebreaker: “If you had a microscope that could zoom in on any part of the huma…" at bounding box center [605, 228] width 727 height 35
copy p "Icebreaker: “If you had a microscope that could zoom in on any part of the huma…"
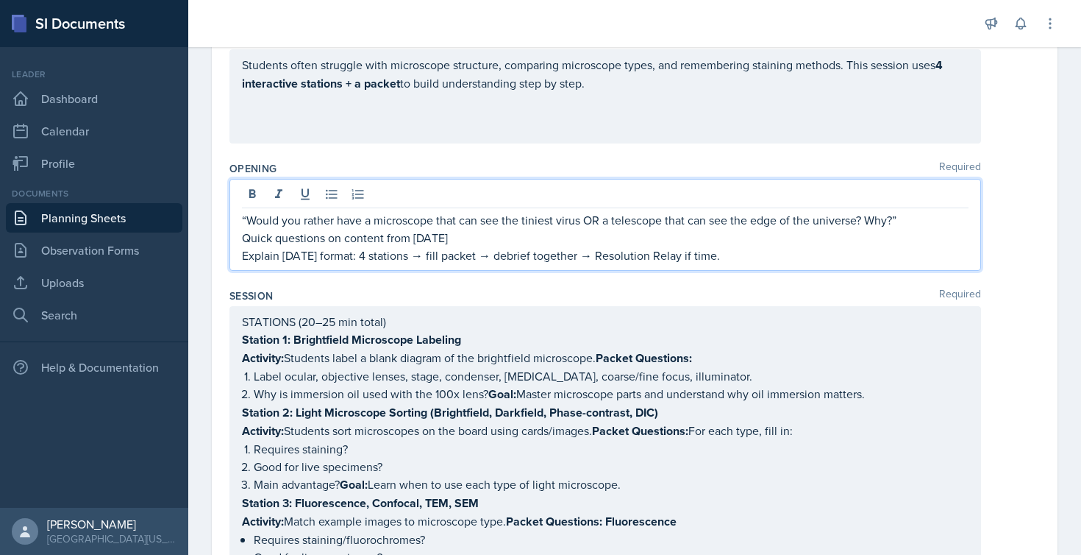
click at [242, 221] on p "“Would you rather have a microscope that can see the tiniest virus OR a telesco…" at bounding box center [605, 220] width 727 height 18
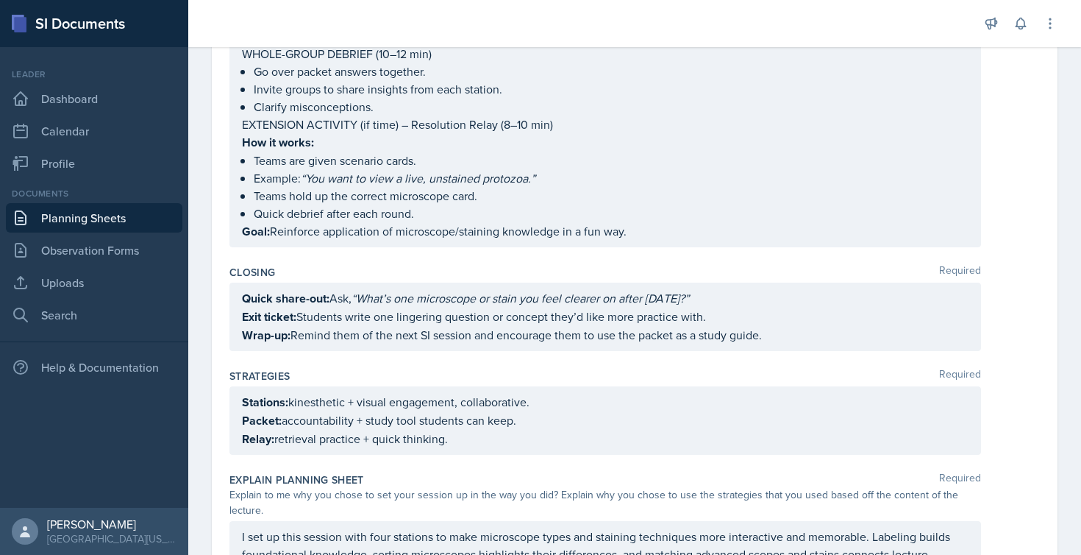
scroll to position [1119, 0]
click at [326, 315] on div "Quick share-out: Ask, “What’s one microscope or stain you feel clearer on after…" at bounding box center [606, 316] width 752 height 68
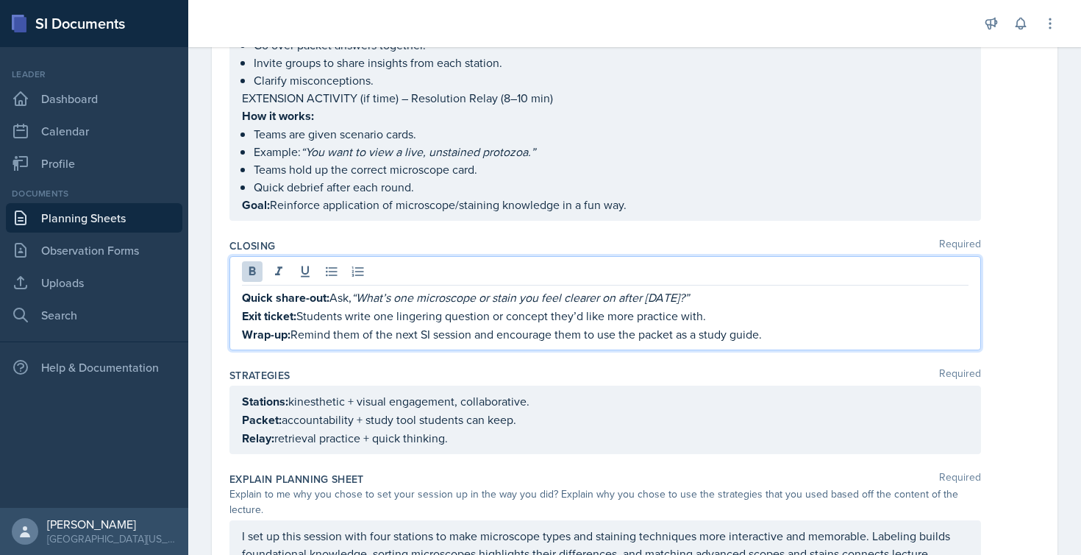
click at [454, 305] on em "“What’s one microscope or stain you feel clearer on after [DATE]?”" at bounding box center [521, 297] width 338 height 16
click at [506, 325] on p "Exit ticket: Students write one lingering question or concept they’d like more …" at bounding box center [605, 316] width 727 height 18
click at [563, 344] on p "Wrap-up: Remind them of the next SI session and encourage them to use the packe…" at bounding box center [605, 334] width 727 height 18
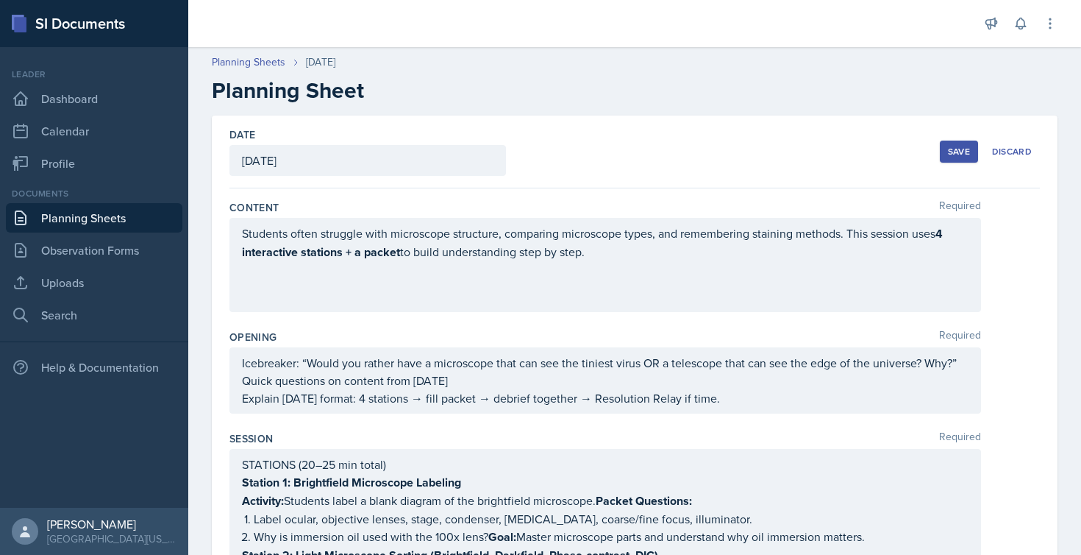
scroll to position [0, 0]
click at [949, 150] on div "Save" at bounding box center [959, 152] width 22 height 12
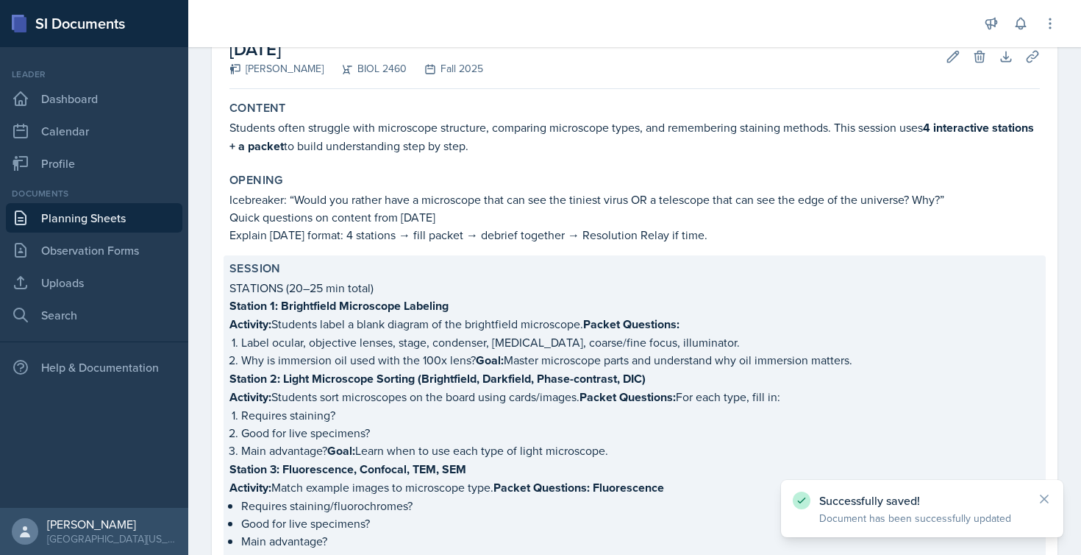
scroll to position [115, 0]
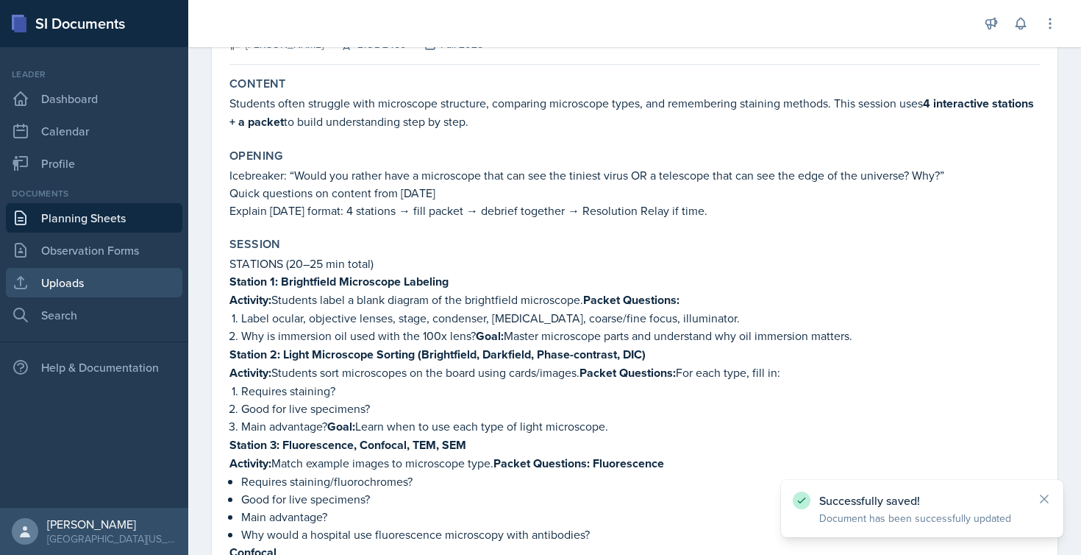
click at [77, 282] on link "Uploads" at bounding box center [94, 282] width 177 height 29
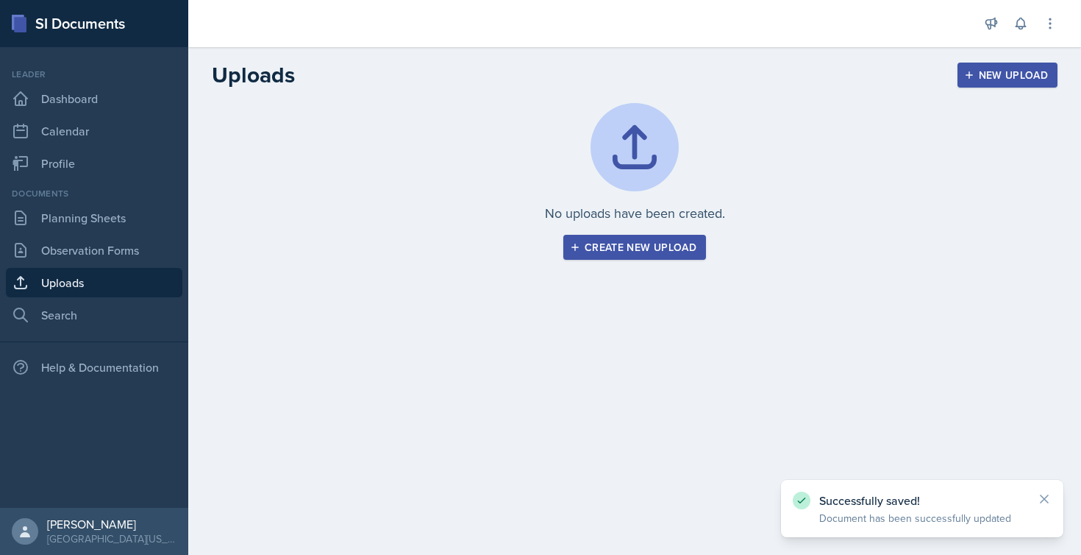
click at [611, 249] on div "Create new upload" at bounding box center [635, 247] width 124 height 12
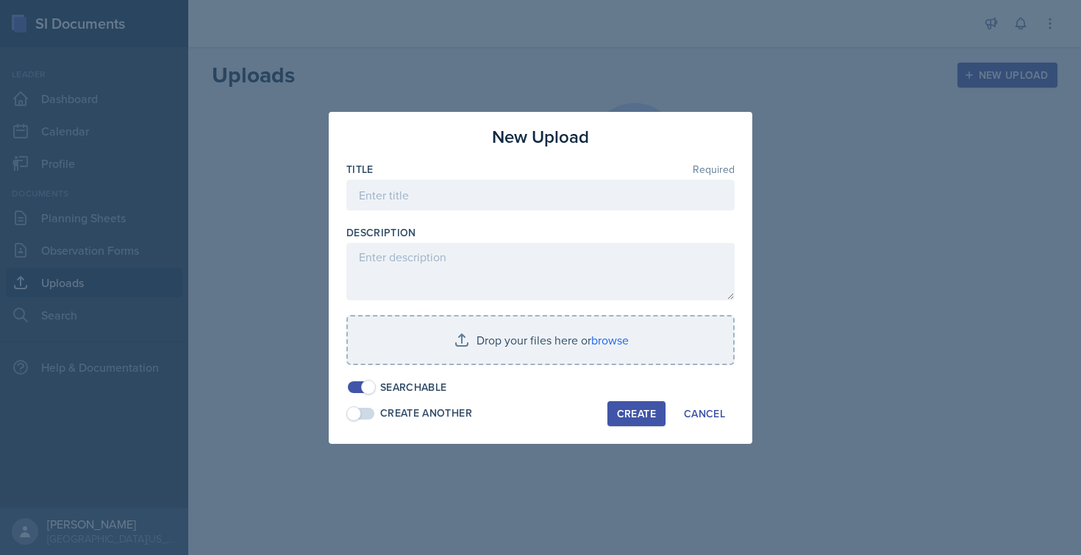
click at [702, 85] on div at bounding box center [540, 277] width 1081 height 555
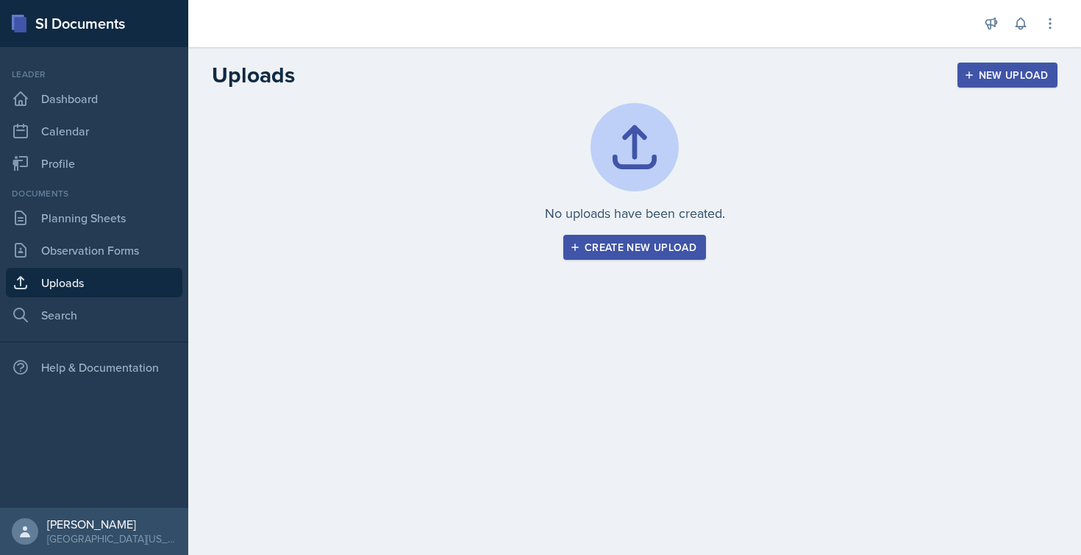
click at [621, 250] on div "Create new upload" at bounding box center [635, 247] width 124 height 12
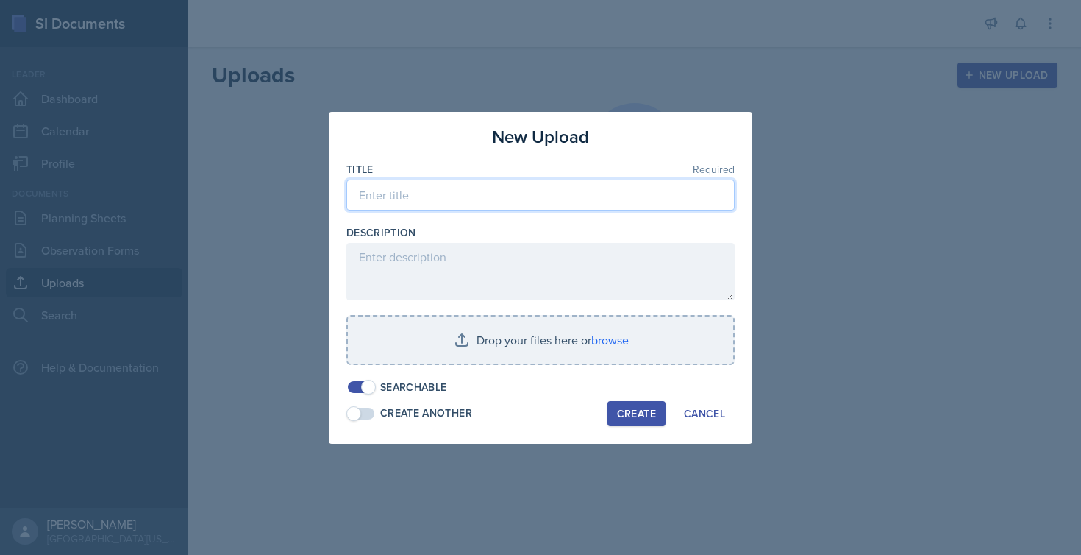
click at [383, 193] on input at bounding box center [540, 194] width 388 height 31
type input "Microscope & Staining Station Worksheet"
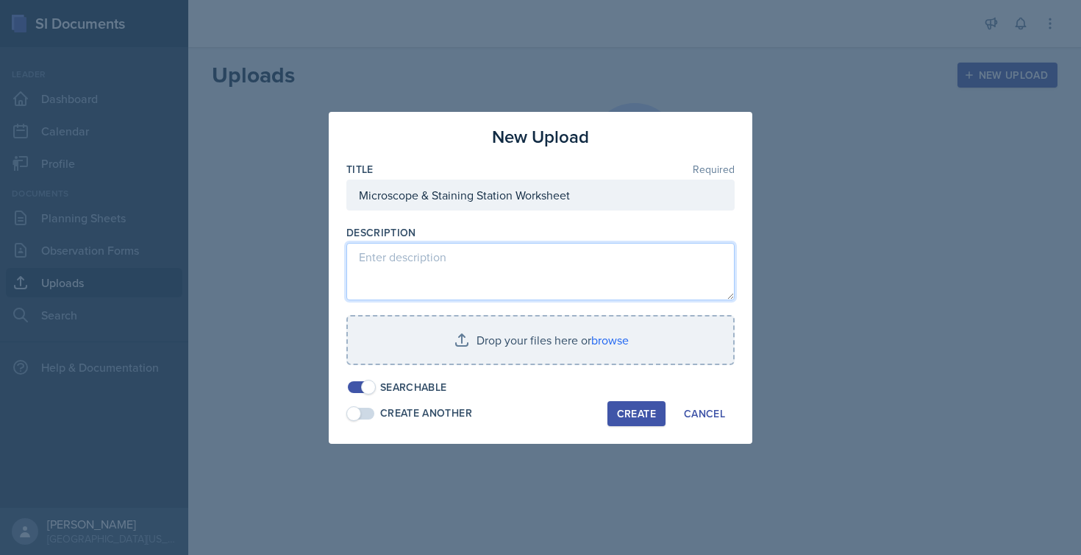
click at [448, 272] on textarea at bounding box center [540, 271] width 388 height 57
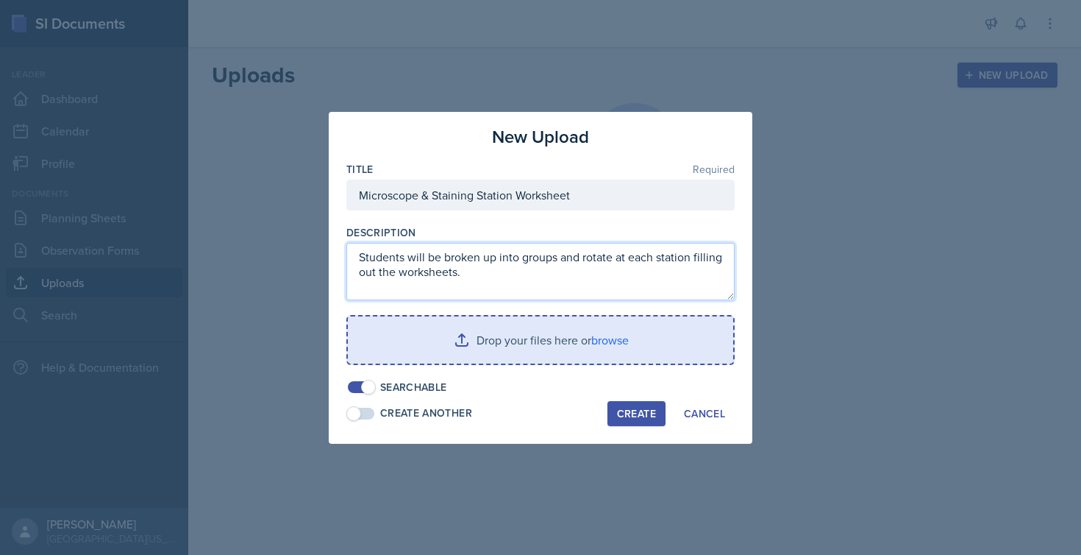
type textarea "Students will be broken up into groups and rotate at each station filling out t…"
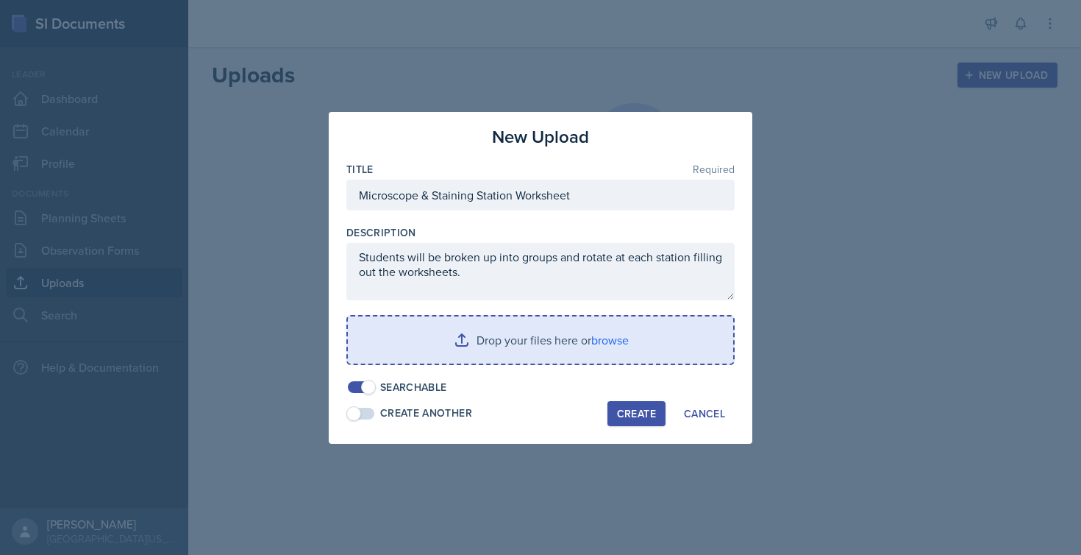
click at [464, 341] on input "file" at bounding box center [540, 339] width 385 height 47
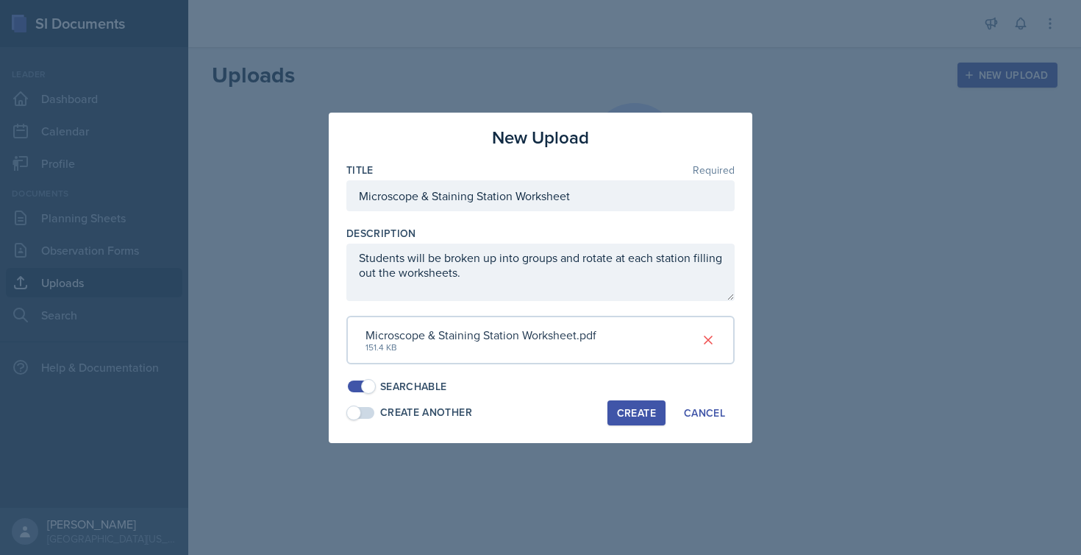
click at [648, 407] on div "Create" at bounding box center [636, 413] width 39 height 12
